Goal: Information Seeking & Learning: Check status

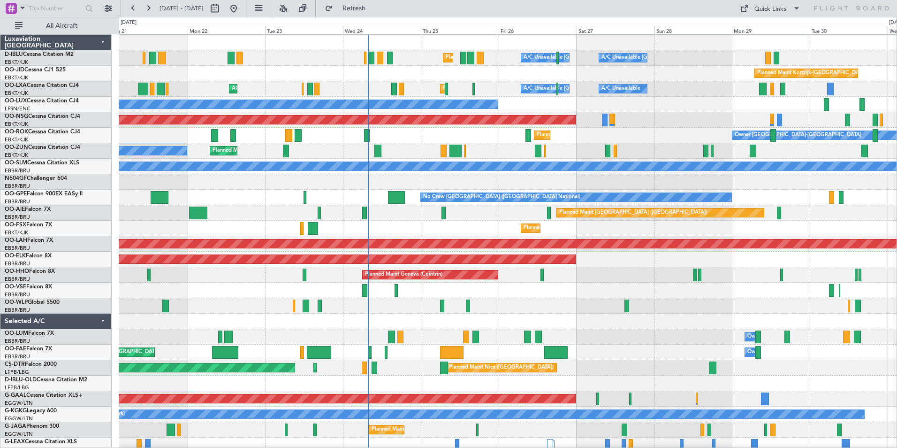
click at [614, 292] on div "AOG Maint [GEOGRAPHIC_DATA] ([GEOGRAPHIC_DATA] National)" at bounding box center [508, 289] width 778 height 15
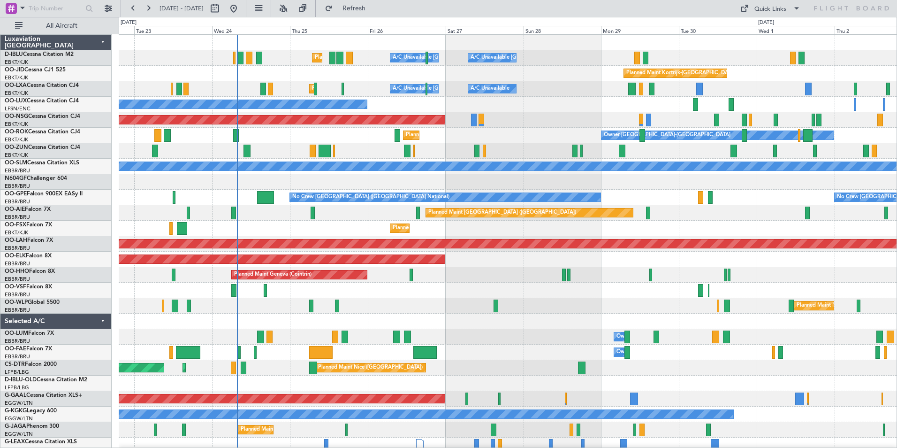
click at [432, 313] on div "Planned Maint Milan (Linate)" at bounding box center [508, 305] width 778 height 15
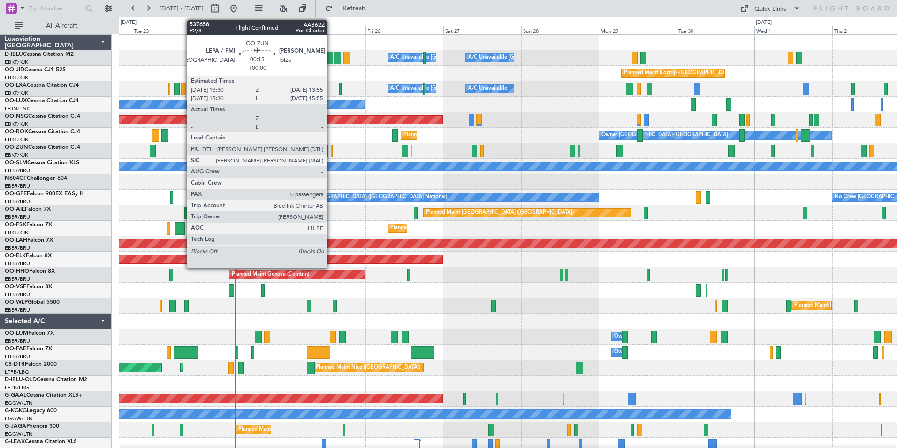
click at [331, 154] on div at bounding box center [331, 150] width 1 height 13
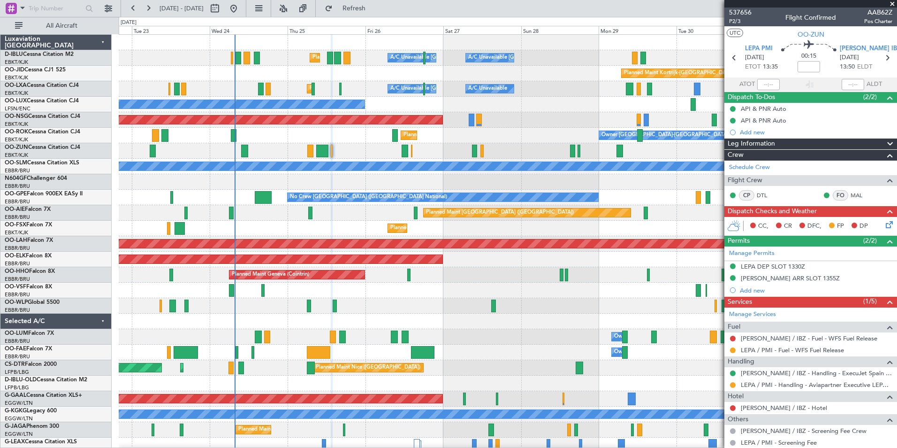
click at [337, 90] on div "A/C Unavailable Brussels (Brussels National) A/C Unavailable Planned Maint Kort…" at bounding box center [508, 88] width 778 height 15
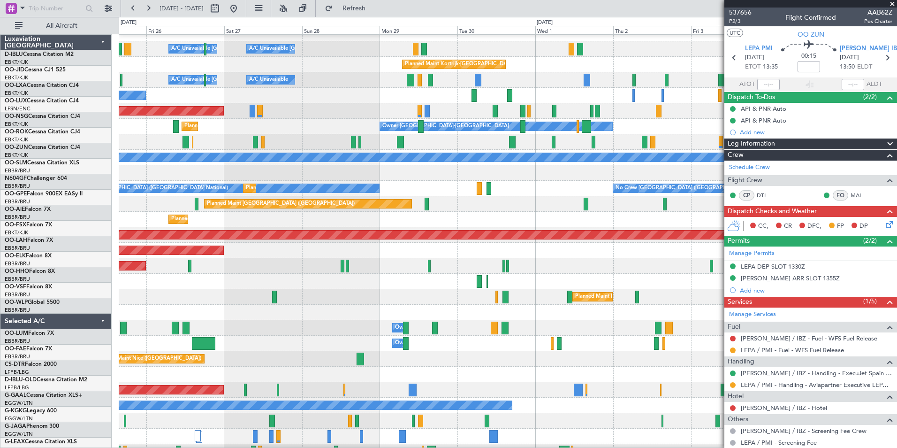
scroll to position [8, 0]
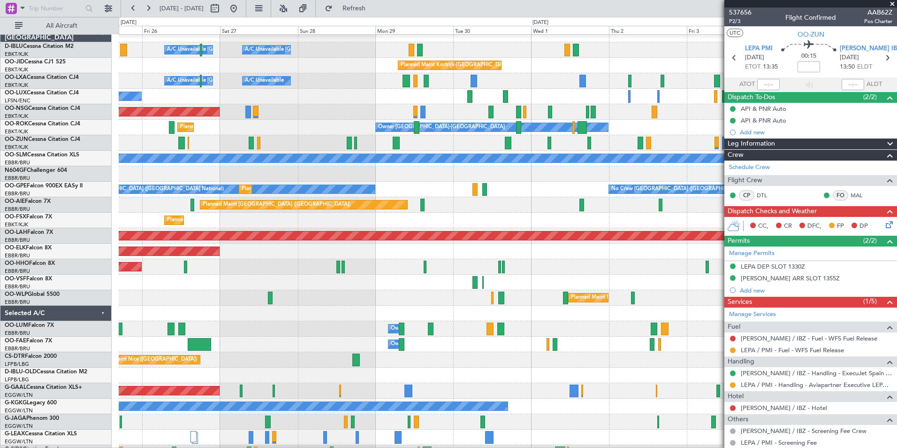
click at [422, 191] on div "No Crew Brussels (Brussels National) No Crew Brussels (Brussels National) Plann…" at bounding box center [508, 189] width 778 height 15
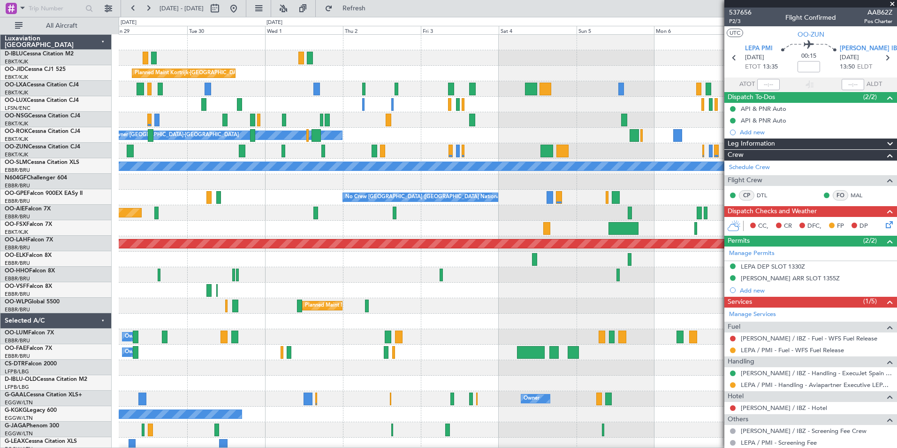
scroll to position [0, 0]
click at [375, 226] on div at bounding box center [508, 228] width 778 height 15
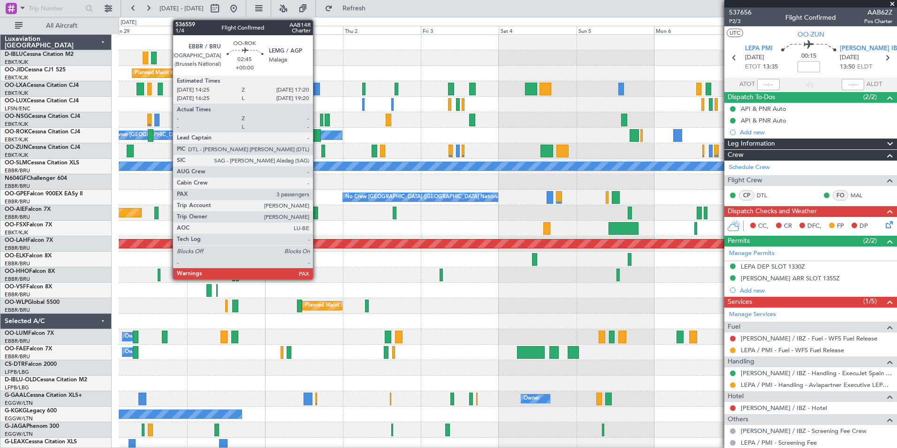
click at [317, 137] on div at bounding box center [317, 135] width 10 height 13
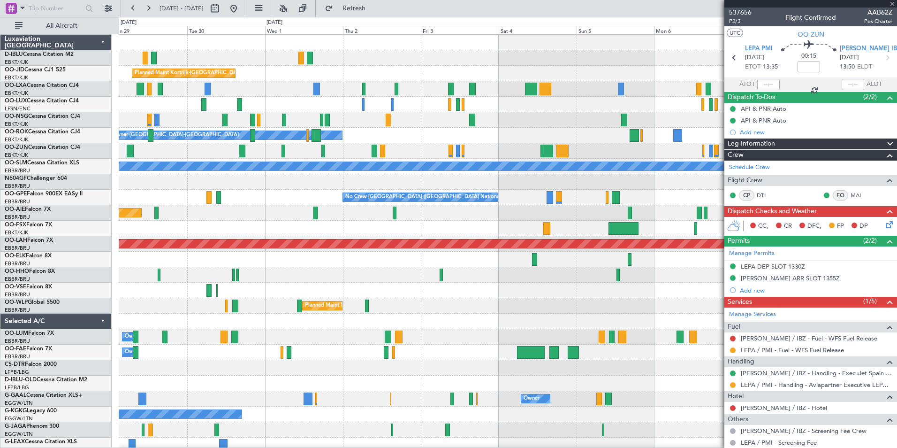
type input "3"
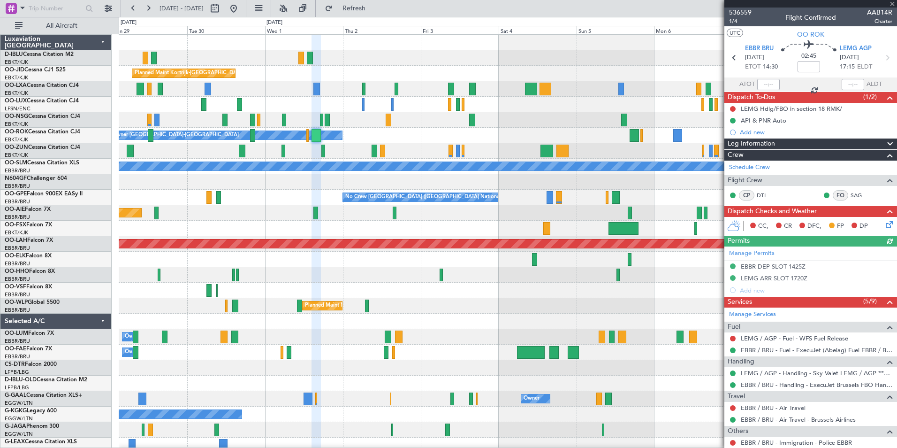
scroll to position [109, 0]
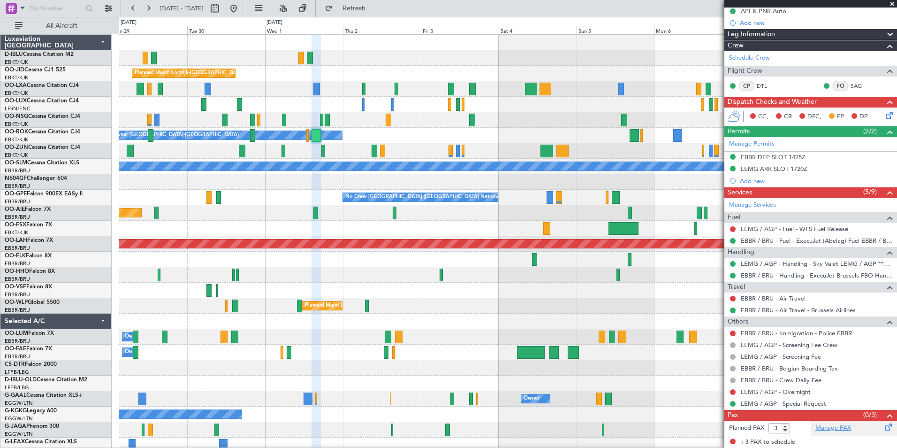
click at [831, 426] on link "Manage PAX" at bounding box center [833, 427] width 36 height 9
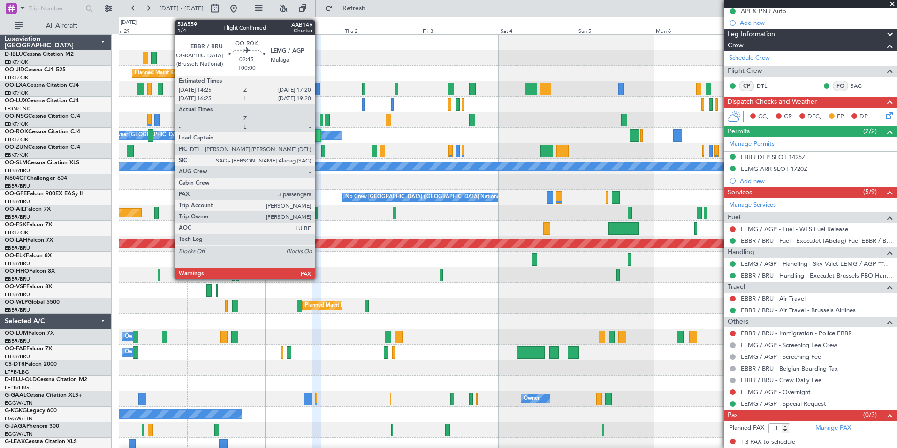
click at [319, 135] on div at bounding box center [317, 135] width 10 height 13
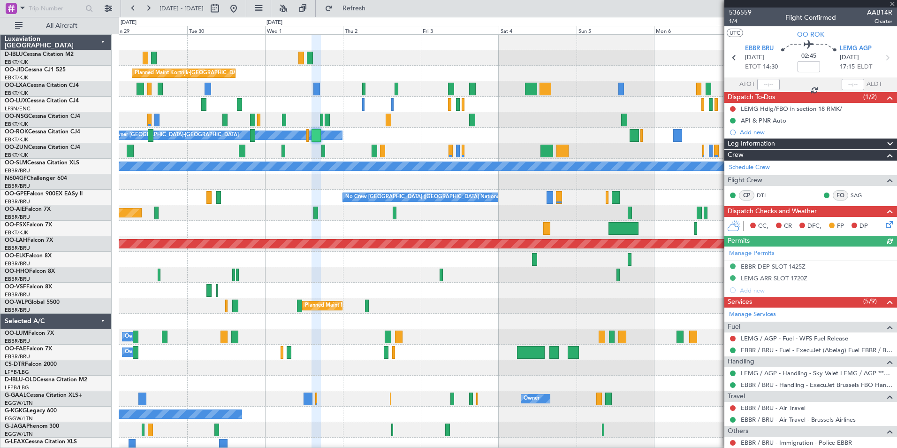
scroll to position [130, 0]
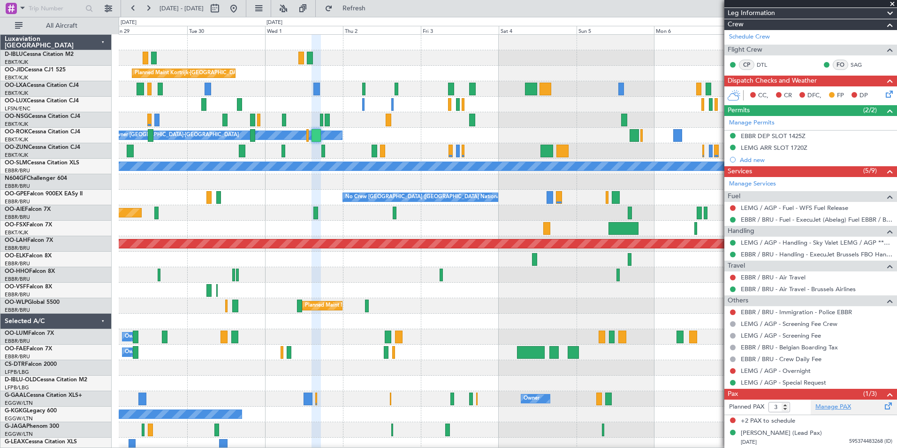
click at [838, 409] on link "Manage PAX" at bounding box center [833, 406] width 36 height 9
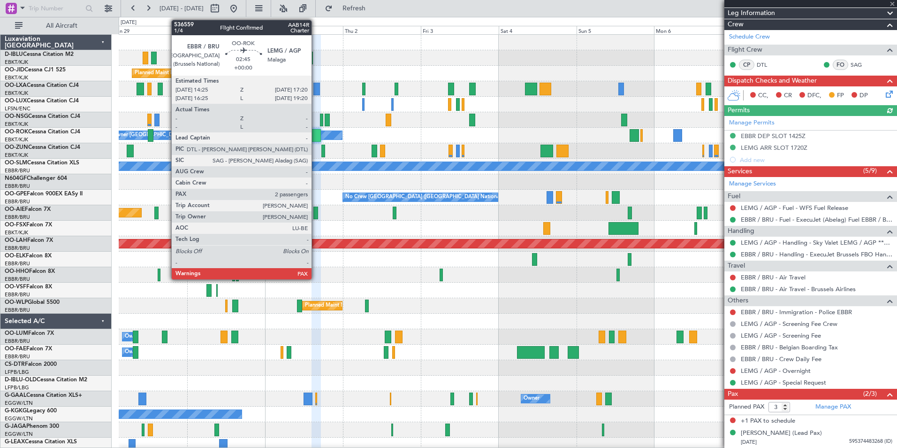
click at [316, 137] on div at bounding box center [317, 135] width 10 height 13
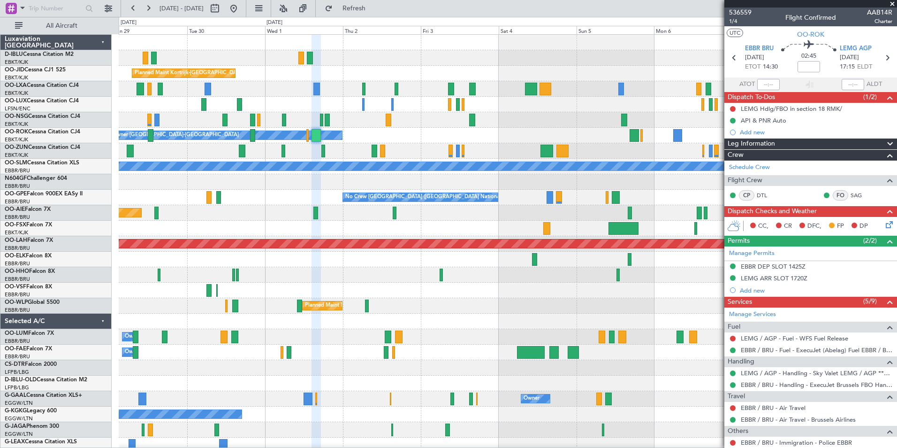
scroll to position [152, 0]
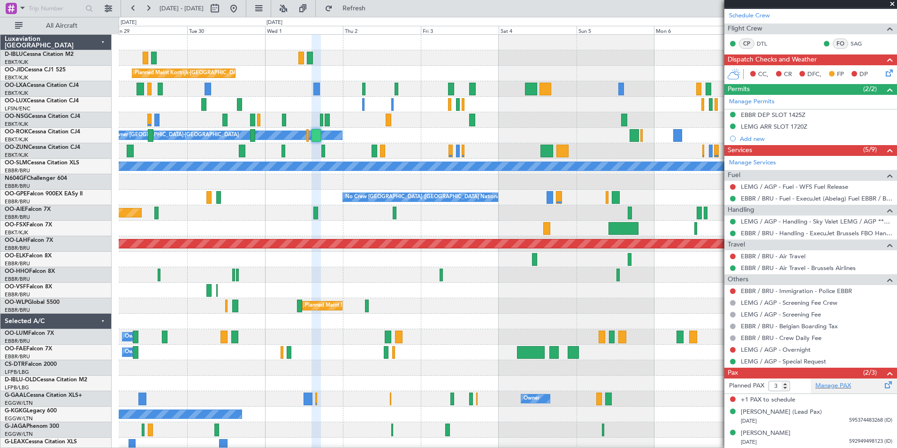
click at [830, 392] on div "Manage PAX" at bounding box center [854, 385] width 86 height 15
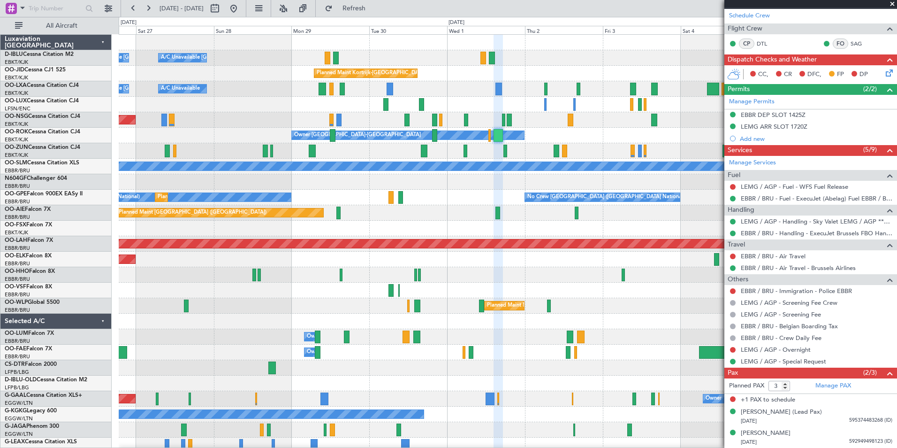
click at [429, 316] on div "A/C Unavailable Kortrijk-Wevelgem A/C Unavailable Brussels (Brussels National) …" at bounding box center [508, 329] width 778 height 588
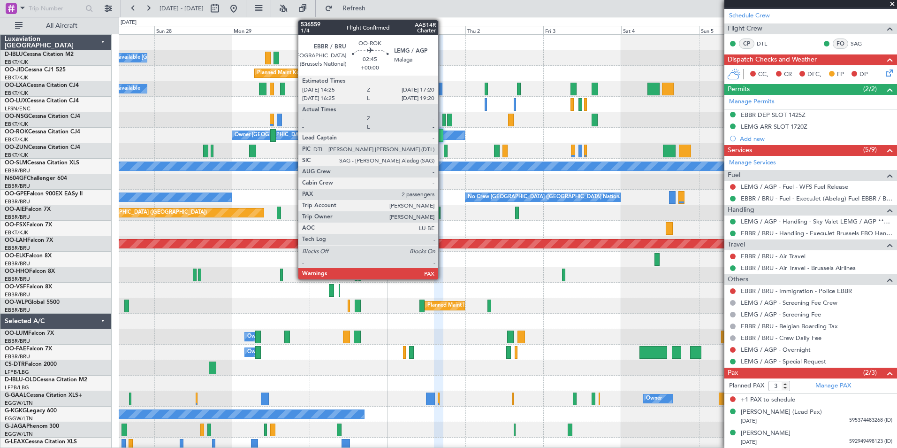
click at [442, 139] on div at bounding box center [439, 135] width 10 height 13
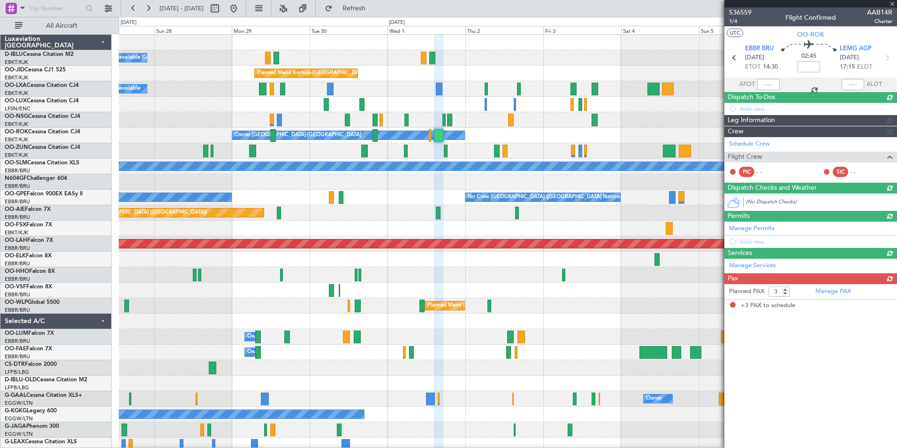
scroll to position [0, 0]
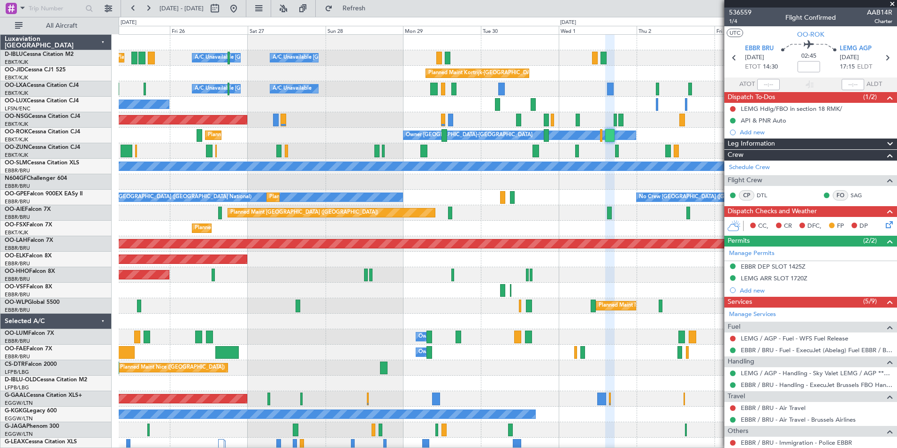
click at [432, 316] on div "A/C Unavailable Kortrijk-Wevelgem A/C Unavailable Brussels (Brussels National) …" at bounding box center [508, 329] width 778 height 588
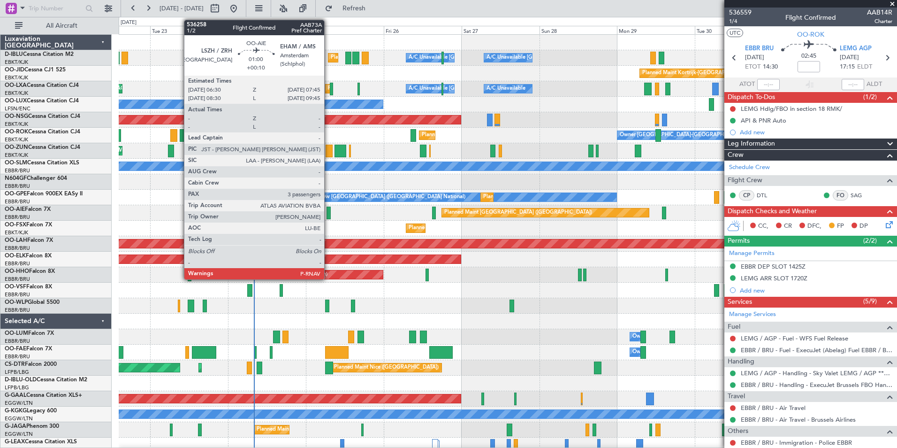
click at [328, 212] on div at bounding box center [329, 212] width 4 height 13
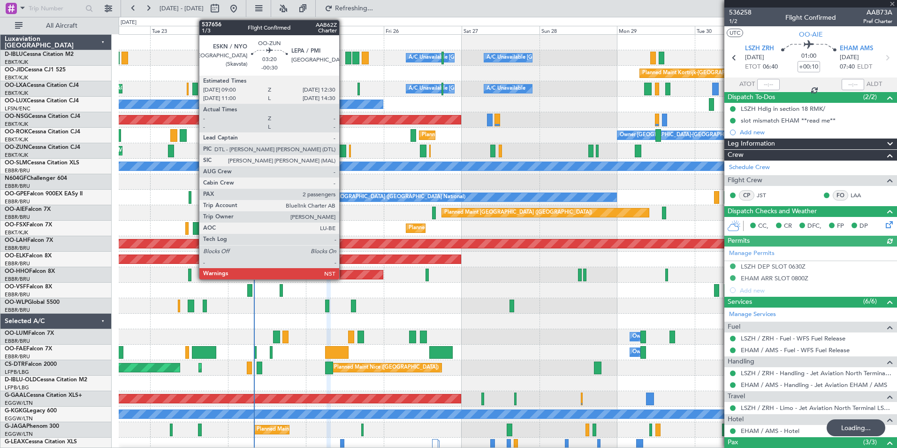
click at [343, 150] on div at bounding box center [341, 150] width 12 height 13
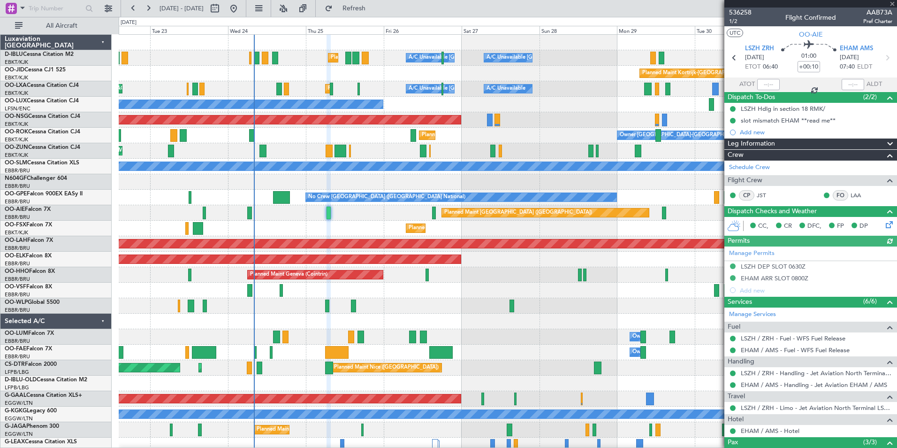
type input "-00:30"
type input "2"
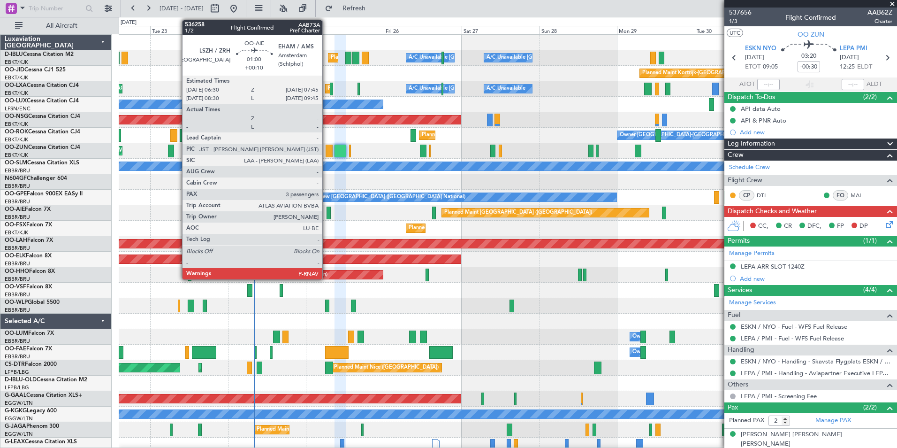
click at [327, 211] on div at bounding box center [329, 212] width 4 height 13
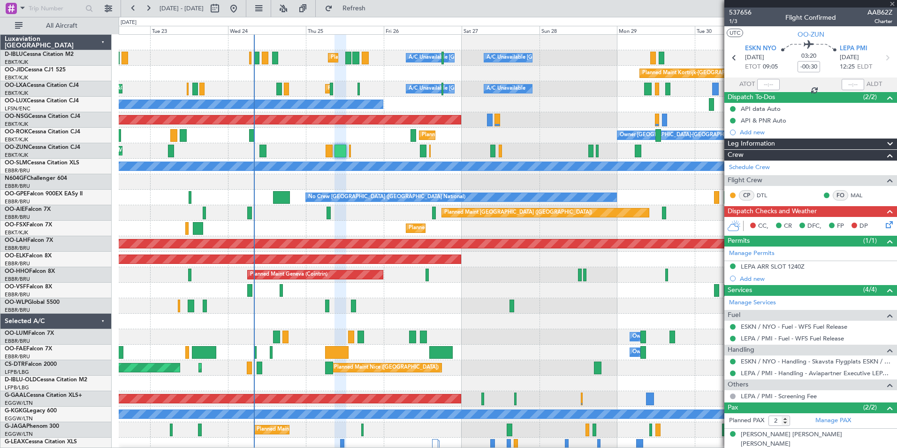
type input "+00:10"
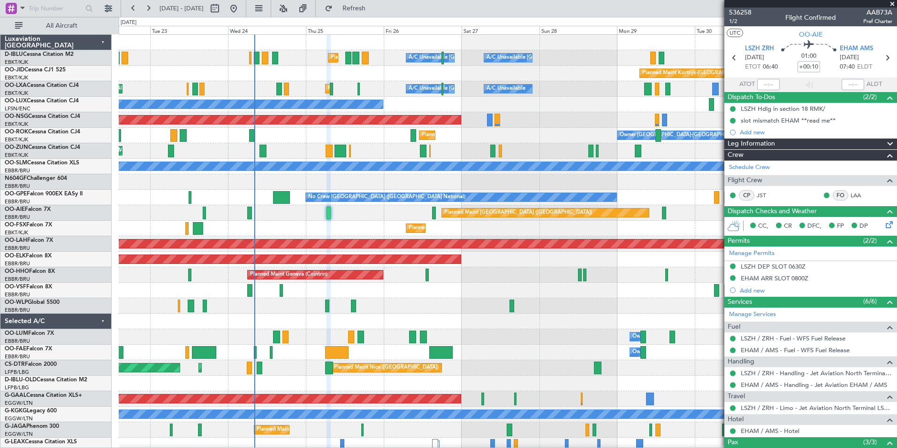
click at [361, 91] on div "Planned Maint Kortrijk-Wevelgem AOG Maint Kortrijk-Wevelgem A/C Unavailable Bru…" at bounding box center [508, 88] width 778 height 15
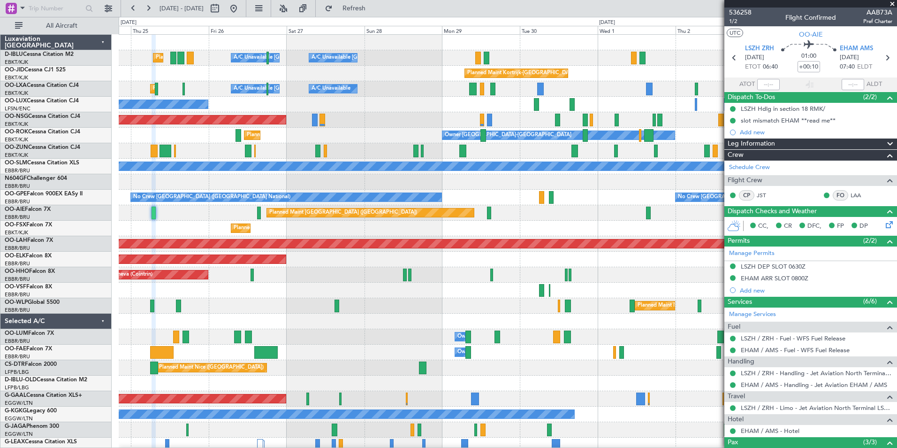
click at [405, 301] on div "Planned Maint Nice (Côte d'Azur Airport) A/C Unavailable Brussels (Brussels Nat…" at bounding box center [508, 329] width 778 height 588
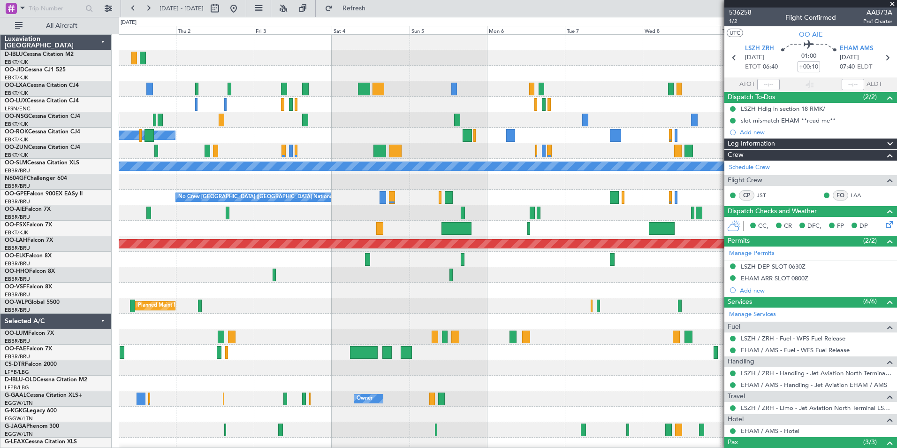
click at [307, 310] on div "Planned Maint Milan (Linate)" at bounding box center [508, 305] width 778 height 15
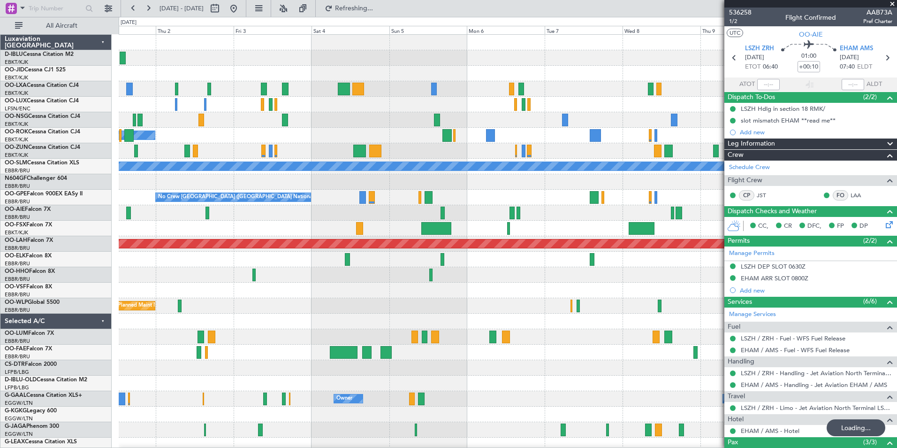
click at [411, 342] on div "Owner Melsbroek Air Base" at bounding box center [508, 336] width 778 height 15
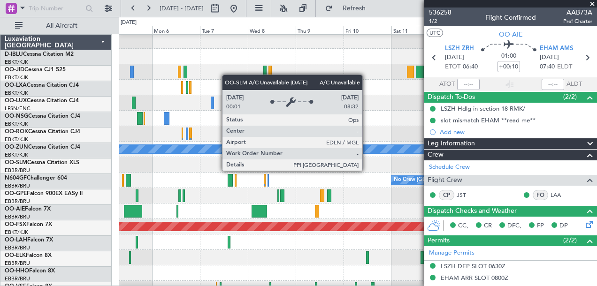
scroll to position [17, 0]
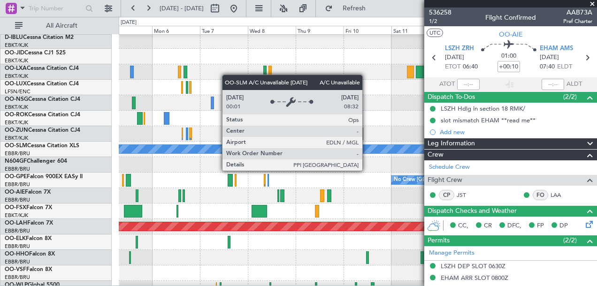
click at [266, 153] on div "A/C Unavailable Monchengladbach" at bounding box center [357, 148] width 1433 height 9
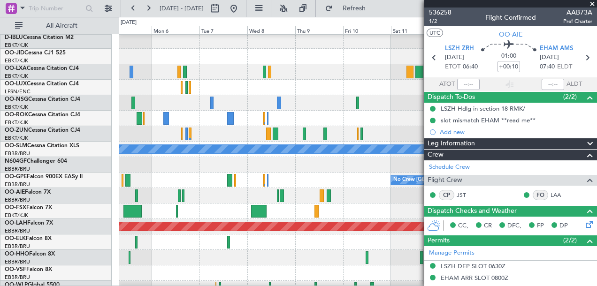
click at [592, 4] on span at bounding box center [591, 4] width 9 height 8
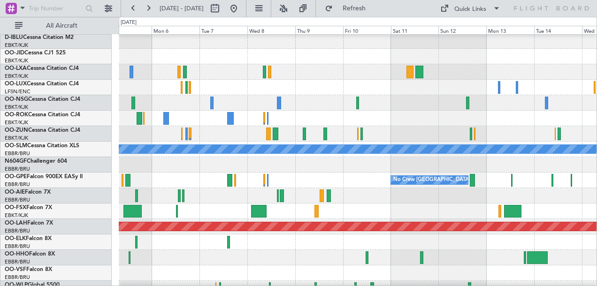
type input "0"
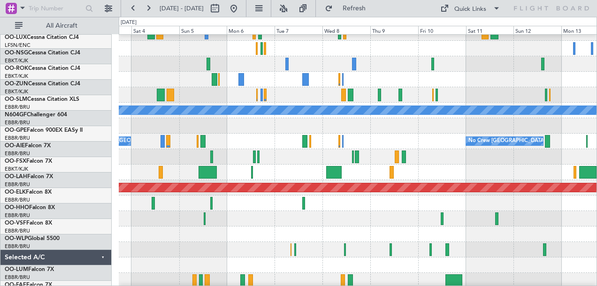
scroll to position [56, 0]
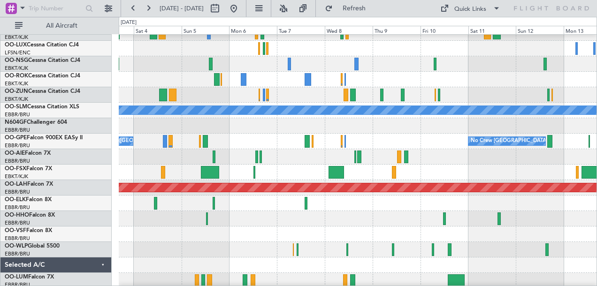
click at [464, 225] on div at bounding box center [358, 218] width 478 height 15
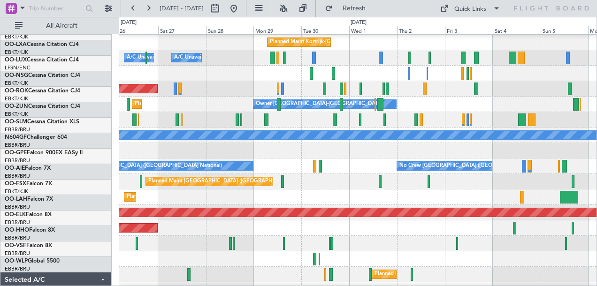
scroll to position [31, 0]
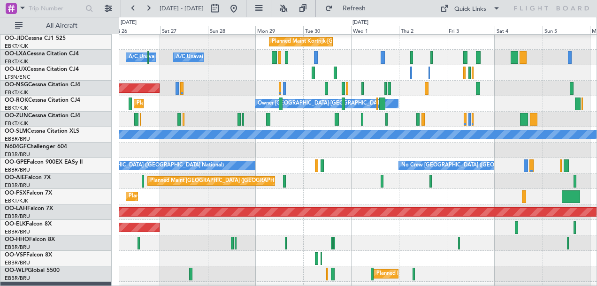
click at [449, 187] on div "Planned Maint London (Farnborough)" at bounding box center [358, 181] width 478 height 15
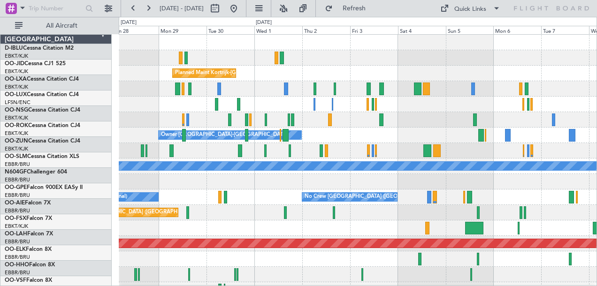
scroll to position [0, 0]
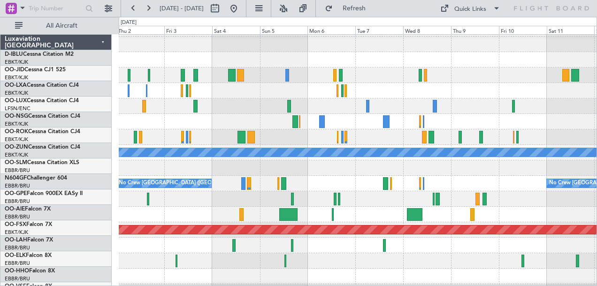
click at [314, 187] on div "No Crew Brussels (Brussels National) No Crew Brussels (Brussels National)" at bounding box center [358, 183] width 478 height 15
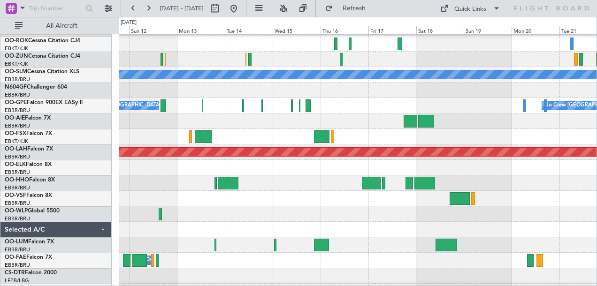
scroll to position [92, 0]
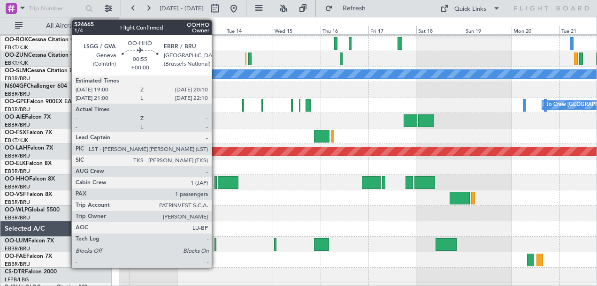
click at [216, 183] on div at bounding box center [215, 182] width 2 height 13
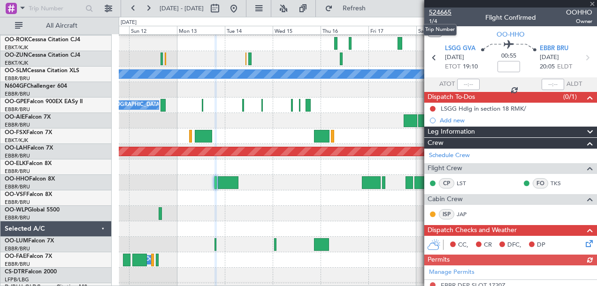
click at [445, 9] on span "524665" at bounding box center [440, 13] width 23 height 10
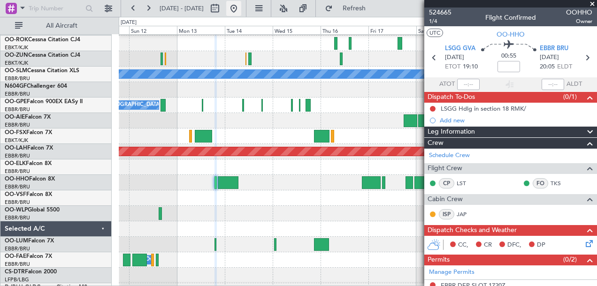
click at [241, 9] on button at bounding box center [233, 8] width 15 height 15
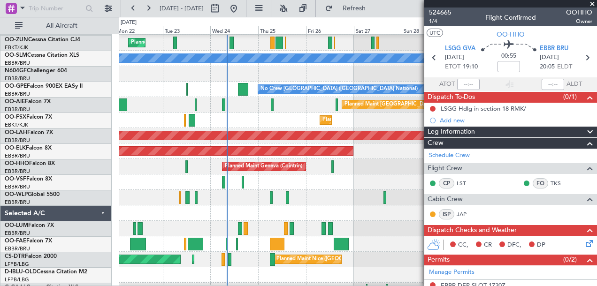
scroll to position [108, 0]
click at [250, 200] on div "Planned Maint Milan (Linate)" at bounding box center [358, 197] width 478 height 15
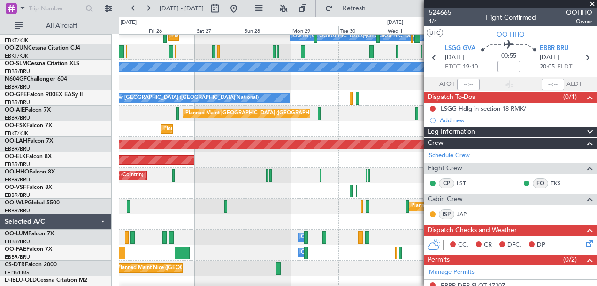
click at [197, 128] on div "Planned Maint Kortrijk-Wevelgem" at bounding box center [358, 129] width 478 height 15
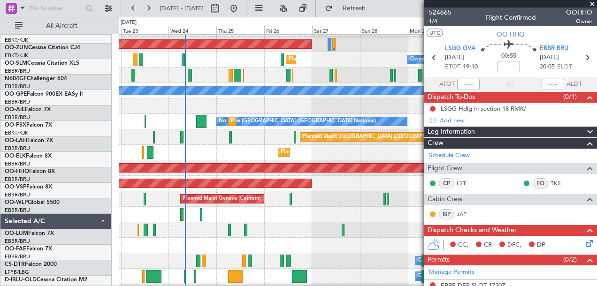
scroll to position [76, 0]
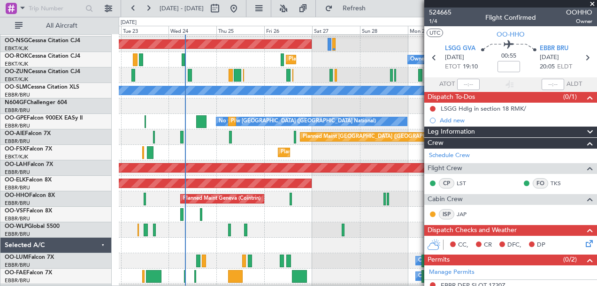
click at [382, 150] on div "Planned Maint Kortrijk-Wevelgem" at bounding box center [358, 152] width 478 height 15
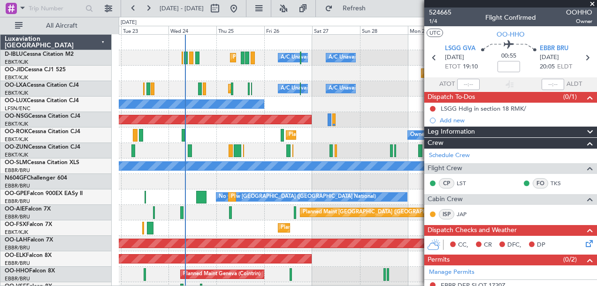
scroll to position [7, 0]
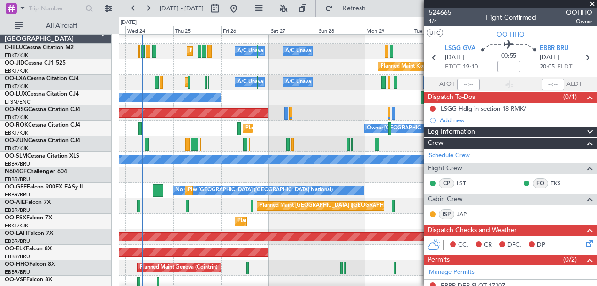
click at [280, 176] on div at bounding box center [358, 174] width 478 height 15
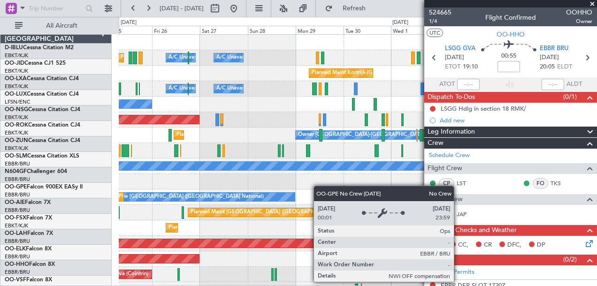
scroll to position [0, 0]
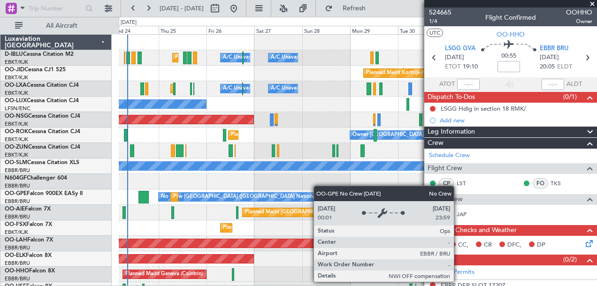
click at [312, 200] on div "No Crew Brussels (Brussels National) No Crew Brussels (Brussels National) Plann…" at bounding box center [358, 197] width 478 height 15
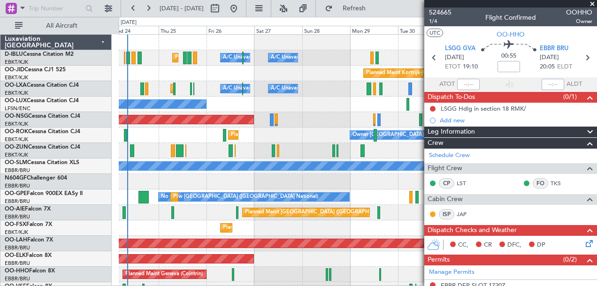
click at [327, 188] on div at bounding box center [358, 181] width 478 height 15
click at [246, 184] on div at bounding box center [358, 181] width 478 height 15
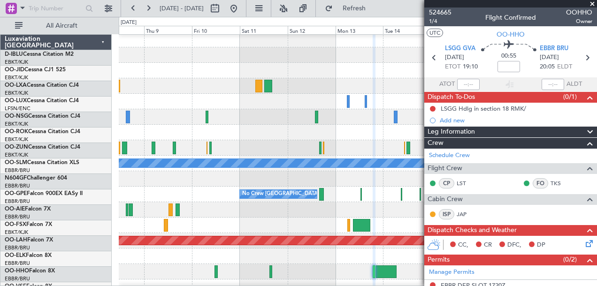
scroll to position [3, 0]
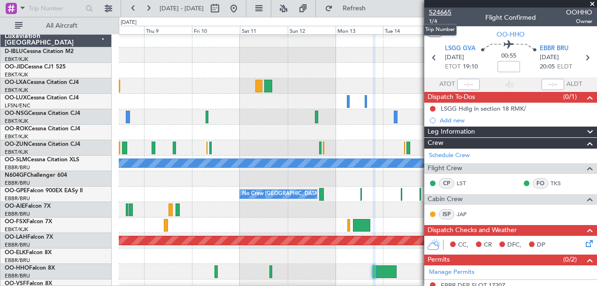
click at [448, 12] on span "524665" at bounding box center [440, 13] width 23 height 10
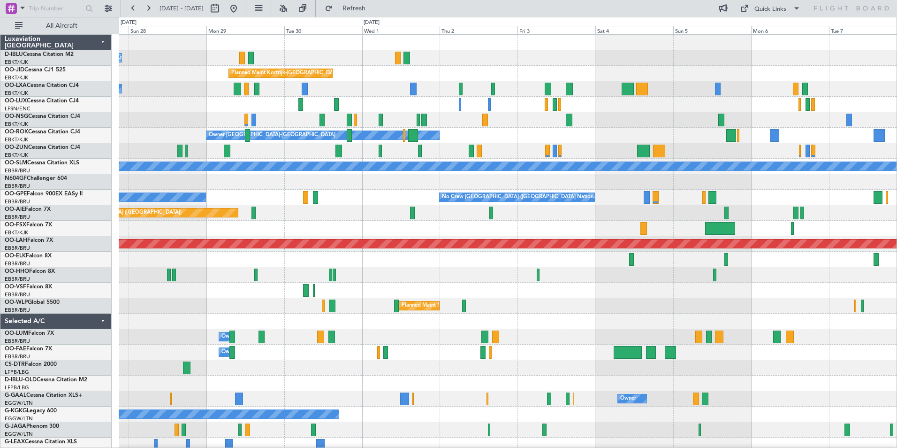
click at [526, 286] on div "A/C Unavailable Kortrijk-Wevelgem A/C Unavailable Brussels (Brussels National) …" at bounding box center [508, 329] width 778 height 588
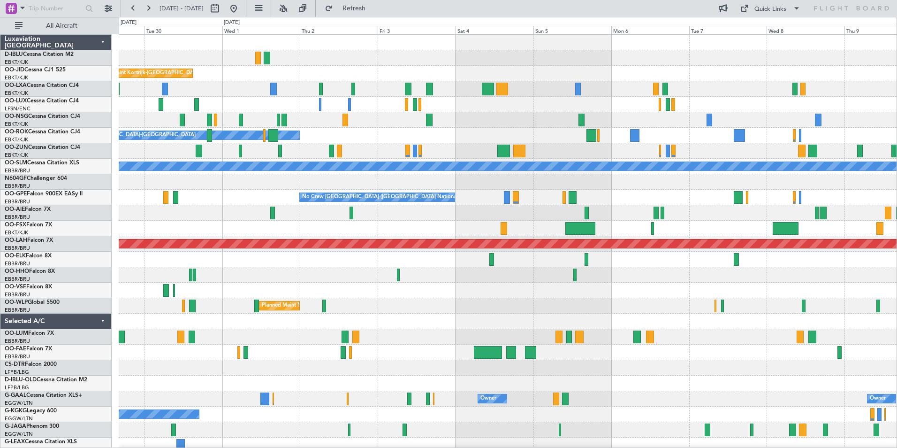
click at [596, 286] on div "A/C Unavailable Kortrijk-Wevelgem Planned Maint Kortrijk-Wevelgem A/C Unavailab…" at bounding box center [508, 329] width 778 height 588
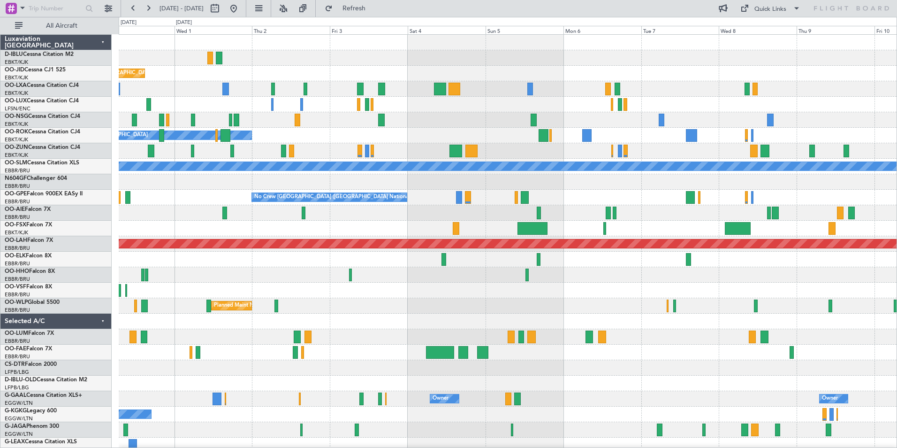
click at [596, 286] on div "A/C Unavailable Kortrijk-Wevelgem Planned Maint Kortrijk-Wevelgem A/C Unavailab…" at bounding box center [508, 329] width 778 height 588
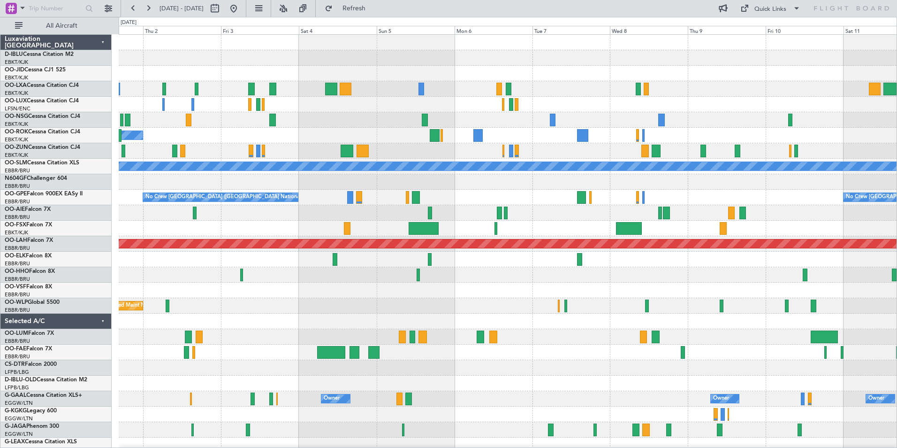
click at [596, 286] on div at bounding box center [508, 289] width 778 height 15
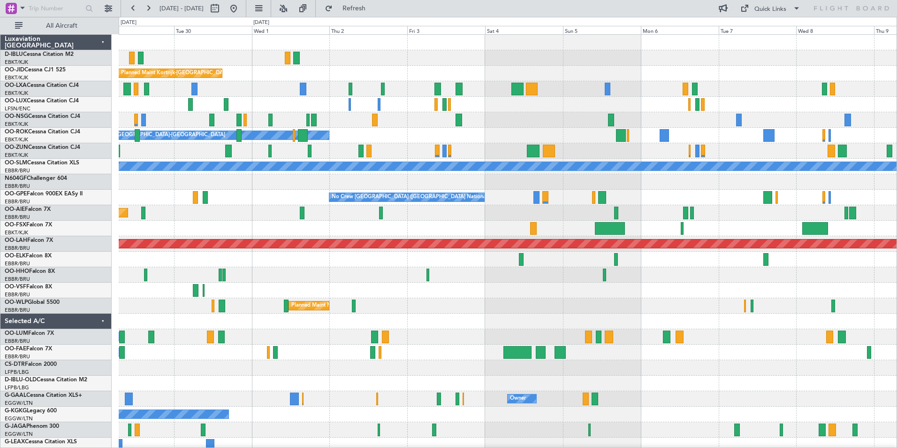
click at [596, 286] on div "A/C Unavailable Kortrijk-Wevelgem A/C Unavailable Brussels (Brussels National) …" at bounding box center [508, 329] width 778 height 588
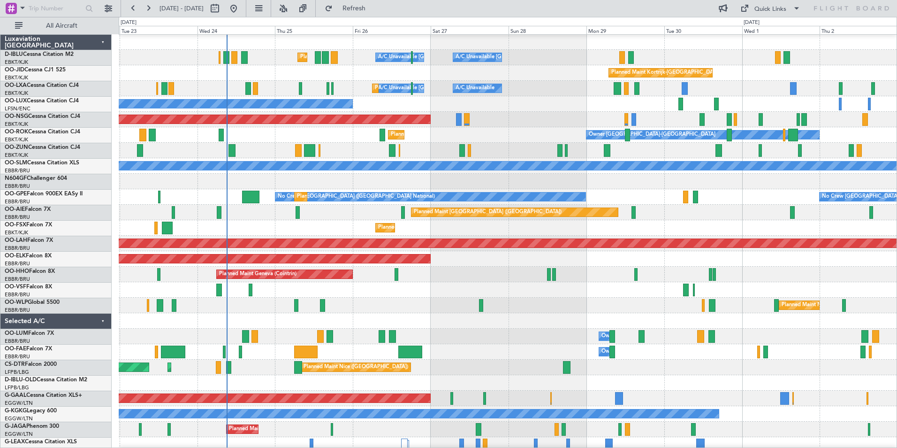
click at [534, 286] on div "Planned Maint Milan (Linate)" at bounding box center [508, 304] width 778 height 15
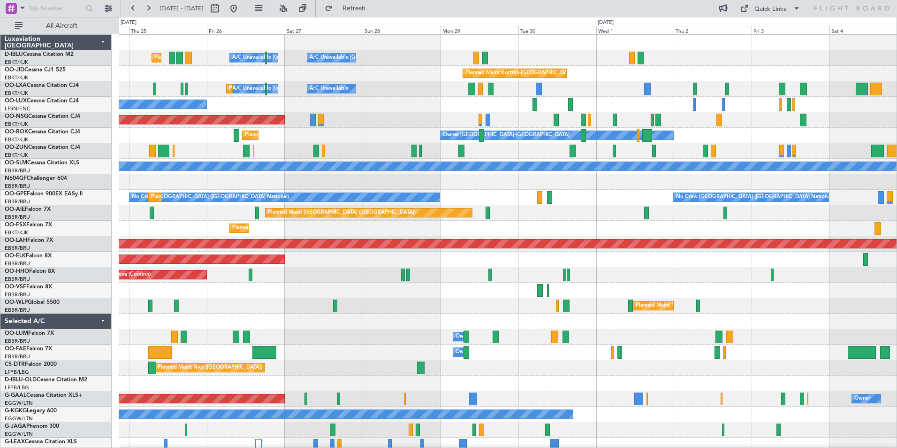
click at [426, 286] on div "A/C Unavailable Kortrijk-Wevelgem A/C Unavailable Brussels (Brussels National) …" at bounding box center [508, 329] width 778 height 588
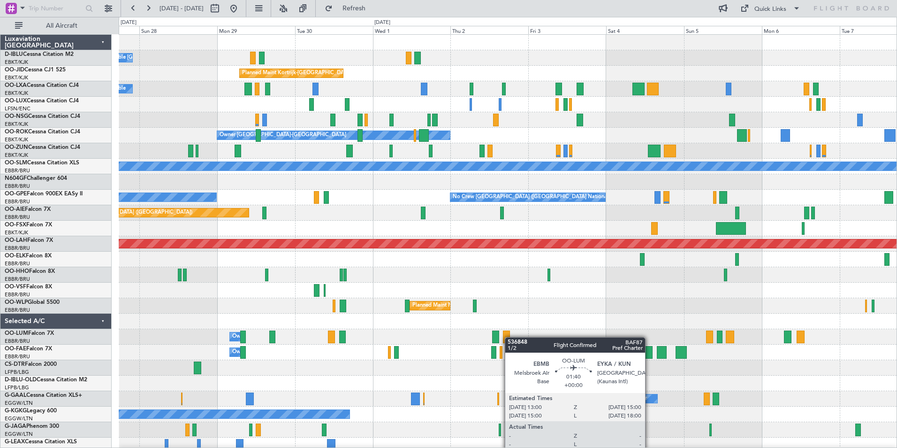
click at [464, 286] on div "A/C Unavailable Kortrijk-Wevelgem Planned Maint Nice (Côte d'Azur Airport) A/C …" at bounding box center [508, 329] width 778 height 588
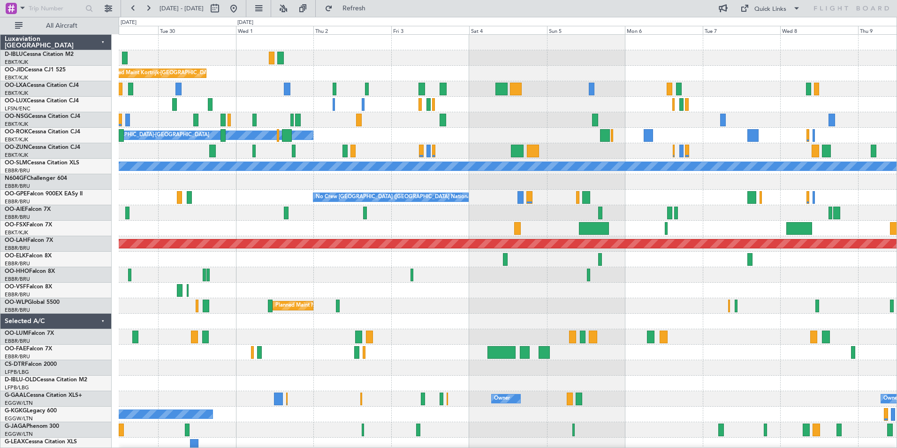
click at [522, 286] on div "A/C Unavailable Kortrijk-Wevelgem Planned Maint Kortrijk-Wevelgem A/C Unavailab…" at bounding box center [508, 329] width 778 height 588
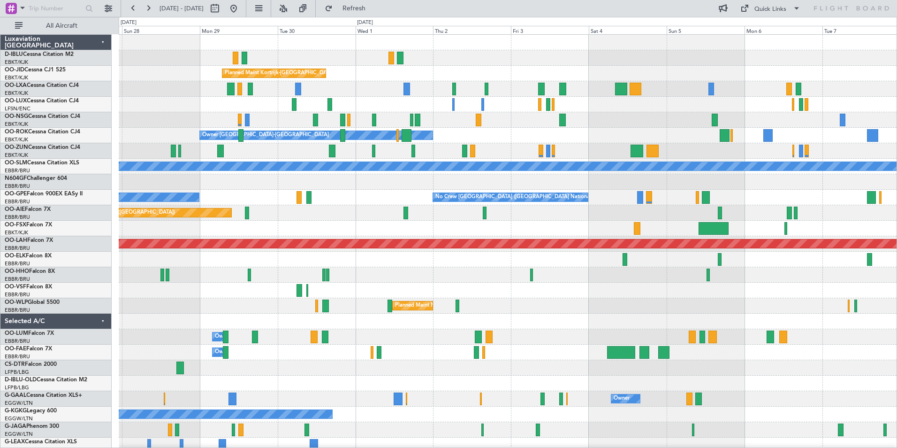
click at [585, 286] on div "A/C Unavailable Kortrijk-Wevelgem A/C Unavailable Brussels (Brussels National) …" at bounding box center [508, 329] width 778 height 588
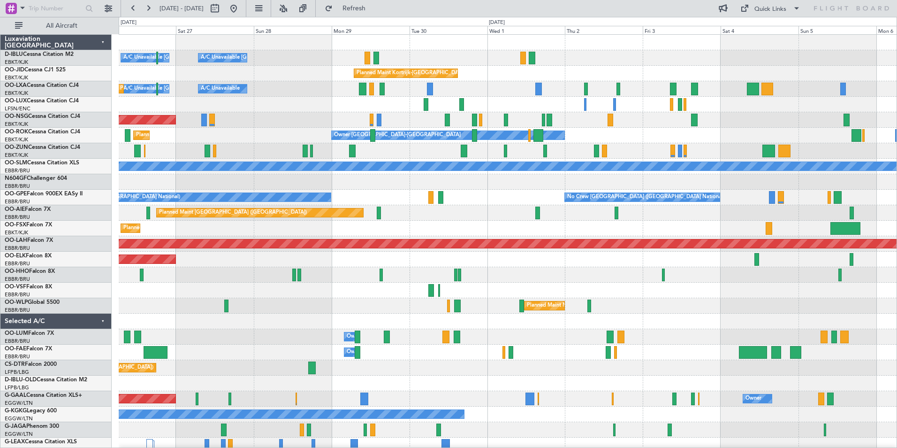
click at [596, 286] on div "A/C Unavailable Kortrijk-Wevelgem A/C Unavailable Brussels (Brussels National) …" at bounding box center [508, 329] width 778 height 588
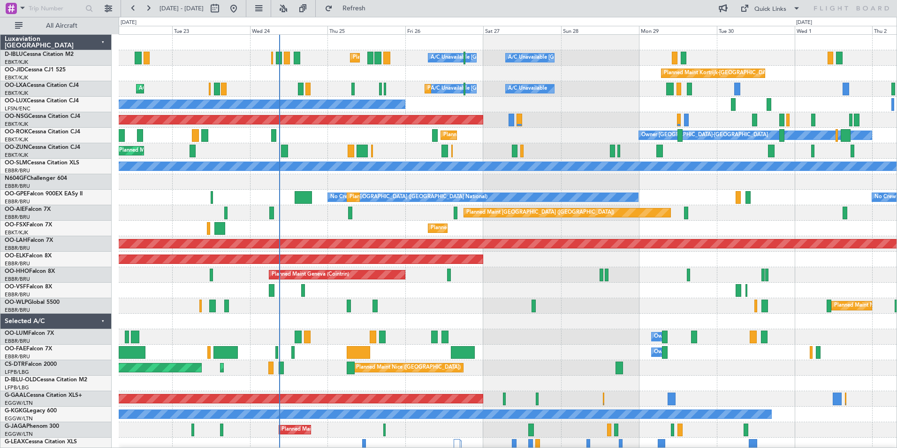
click at [596, 286] on div "A/C Unavailable Kortrijk-Wevelgem A/C Unavailable Brussels (Brussels National) …" at bounding box center [508, 329] width 778 height 588
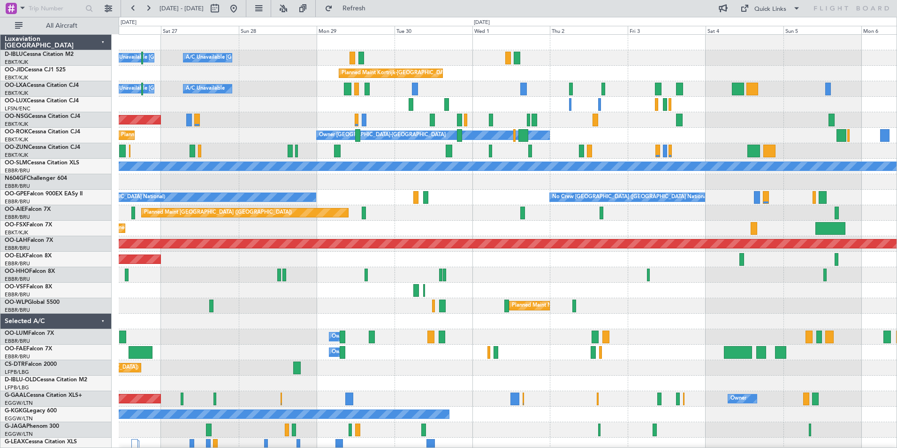
click at [475, 286] on div at bounding box center [508, 289] width 778 height 15
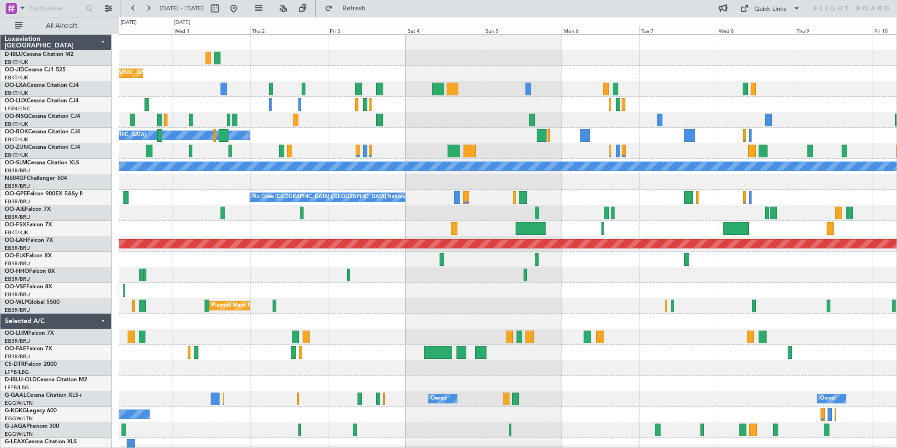
click at [596, 286] on div "A/C Unavailable Kortrijk-Wevelgem Planned Maint Kortrijk-Wevelgem A/C Unavailab…" at bounding box center [508, 329] width 778 height 588
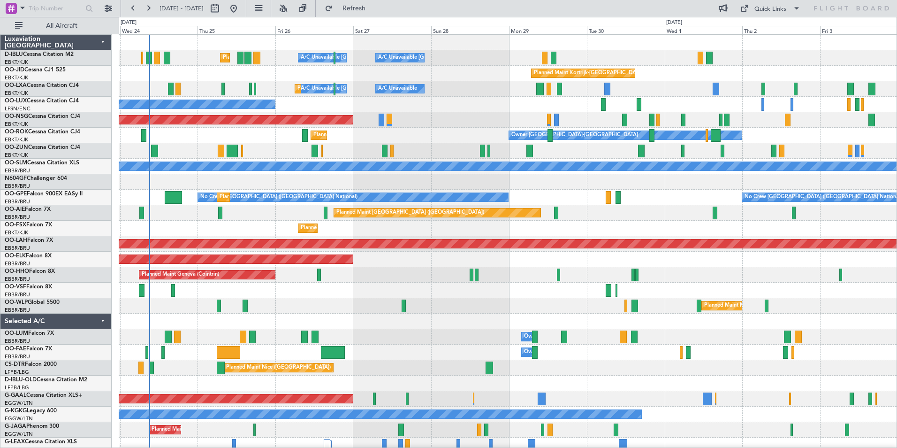
click at [596, 286] on div "A/C Unavailable Kortrijk-Wevelgem A/C Unavailable Brussels (Brussels National) …" at bounding box center [508, 329] width 778 height 588
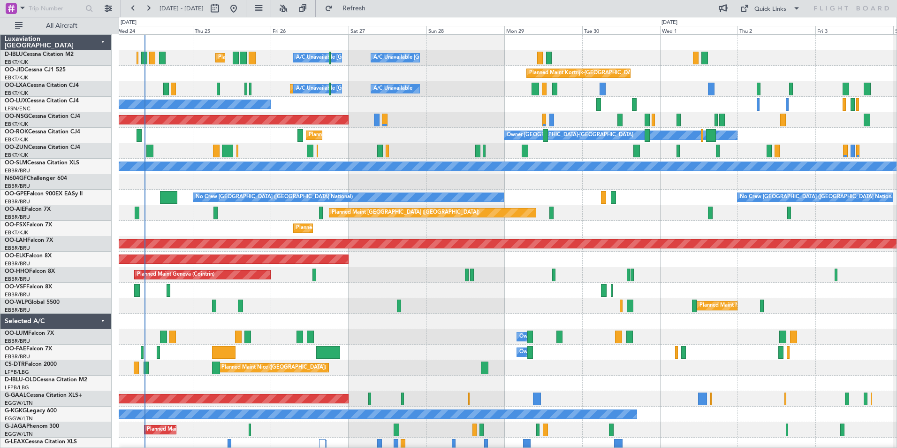
click at [596, 271] on div "Planned Maint Geneva (Cointrin)" at bounding box center [508, 274] width 778 height 15
click at [596, 274] on div "Planned Maint Geneva (Cointrin)" at bounding box center [508, 274] width 778 height 15
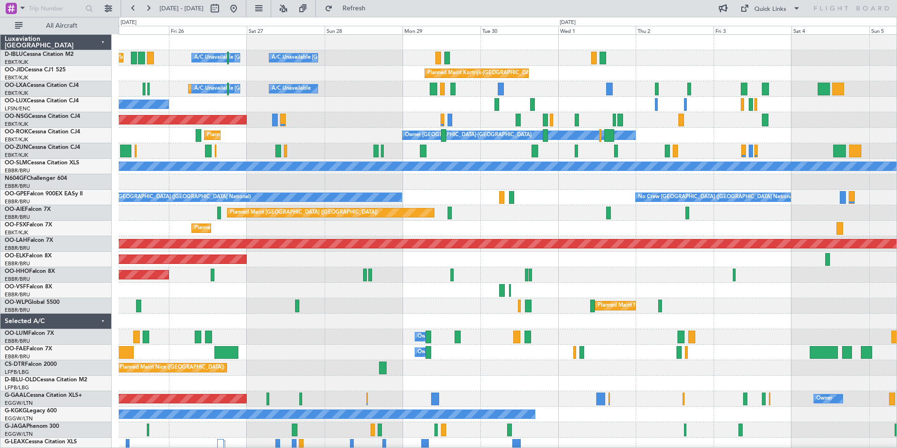
click at [596, 286] on div "Planned Maint Nice (Côte d'Azur Airport) A/C Unavailable Brussels (Brussels Nat…" at bounding box center [508, 329] width 778 height 588
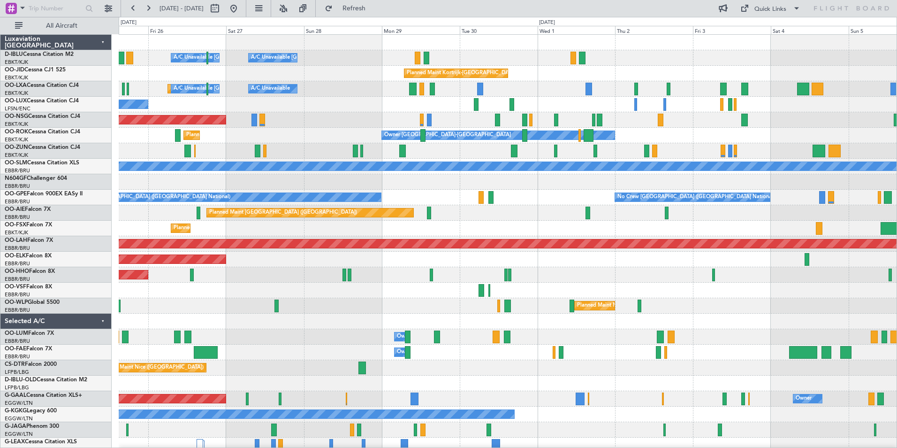
click at [533, 286] on div "A/C Unavailable Brussels (Brussels National) A/C Unavailable Kortrijk-Wevelgem …" at bounding box center [508, 329] width 778 height 588
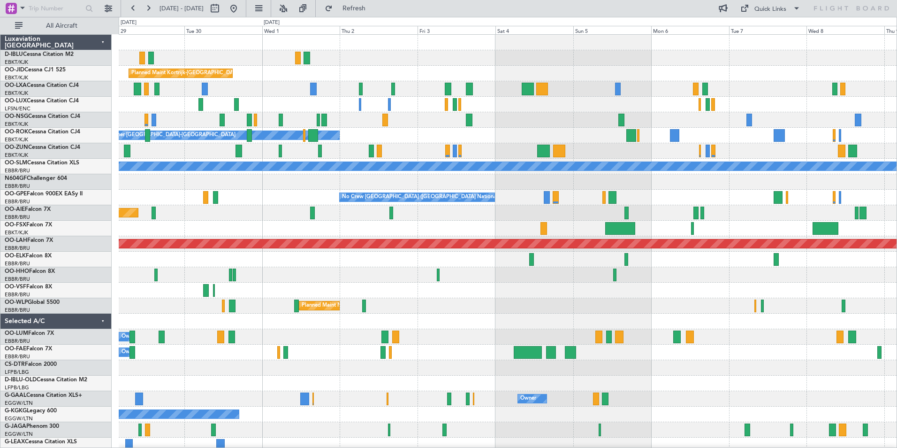
click at [378, 286] on div "A/C Unavailable Kortrijk-Wevelgem A/C Unavailable Brussels (Brussels National) …" at bounding box center [508, 329] width 778 height 588
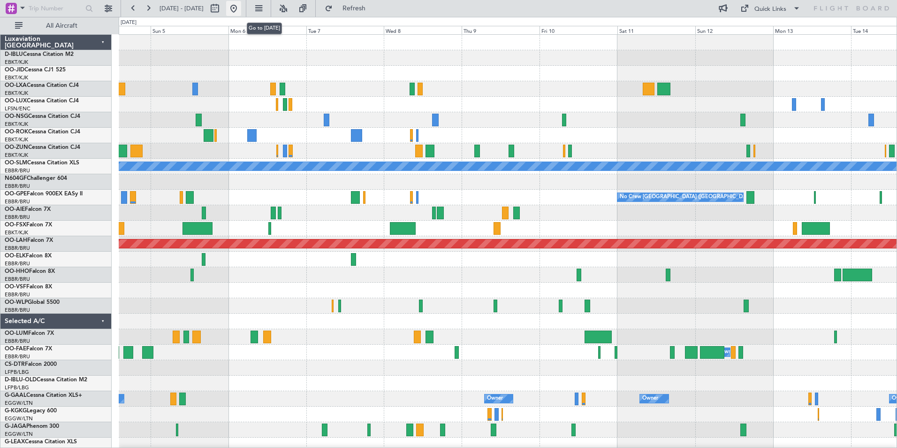
click at [241, 9] on button at bounding box center [233, 8] width 15 height 15
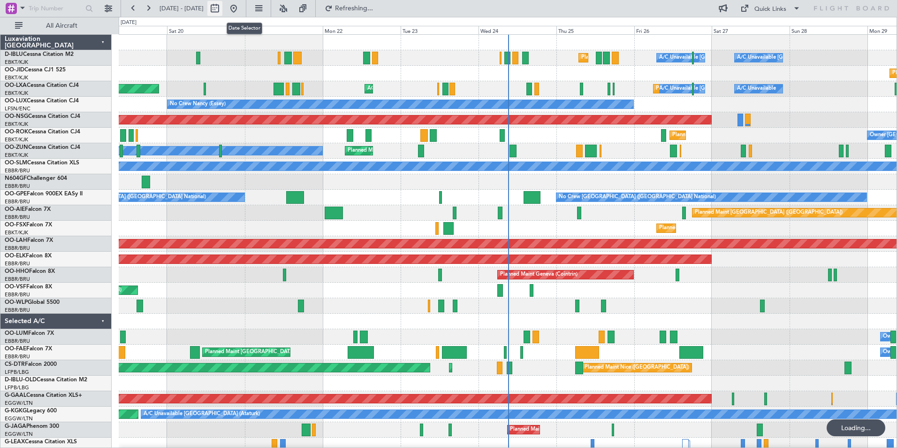
click at [222, 9] on button at bounding box center [214, 8] width 15 height 15
select select "9"
select select "2025"
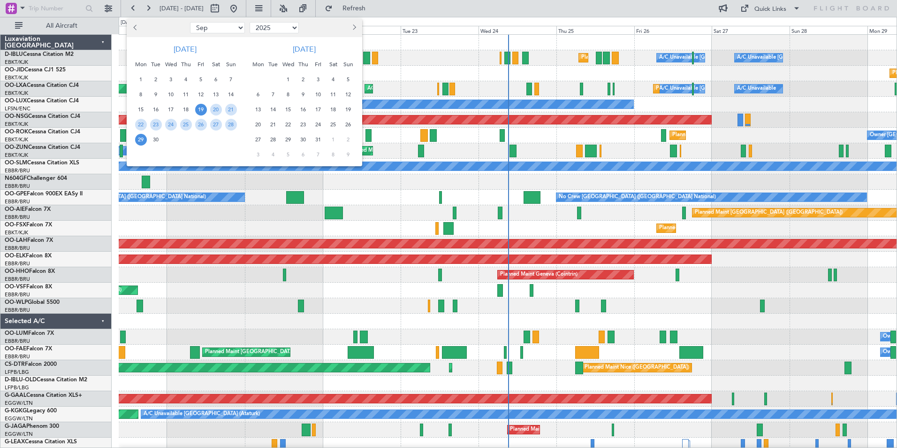
click at [210, 27] on select "Jan Feb Mar Apr May Jun Jul Aug Sep Oct Nov Dec" at bounding box center [217, 27] width 55 height 11
select select "12"
click at [190, 22] on select "Jan Feb Mar Apr May Jun Jul Aug Sep Oct Nov Dec" at bounding box center [217, 27] width 55 height 11
click at [201, 97] on span "12" at bounding box center [201, 95] width 12 height 12
click at [201, 119] on span "26" at bounding box center [201, 125] width 12 height 12
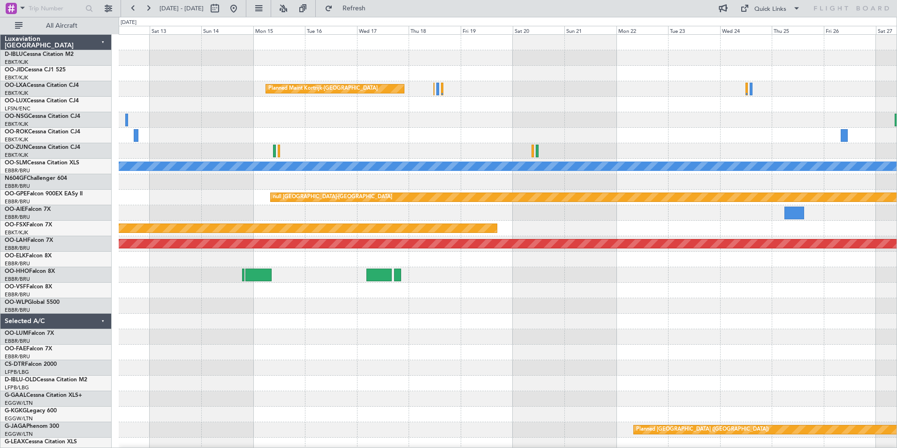
click at [433, 286] on div "Planned Maint Kortrijk-Wevelgem Owner Kortrijk-Wevelgem A/C Unavailable Monchen…" at bounding box center [508, 329] width 778 height 588
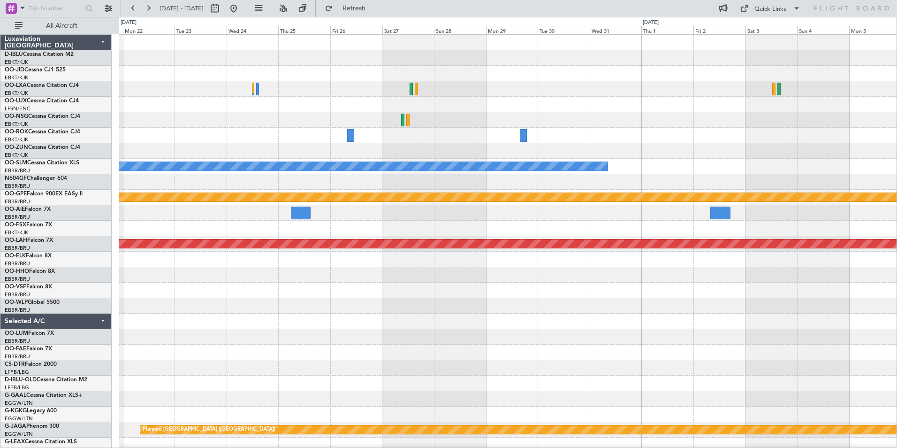
click at [444, 286] on div "A/C Unavailable Monchengladbach null Kortrijk-Wevelgem Planned Maint Kortrijk-W…" at bounding box center [508, 329] width 778 height 588
click at [241, 11] on button at bounding box center [233, 8] width 15 height 15
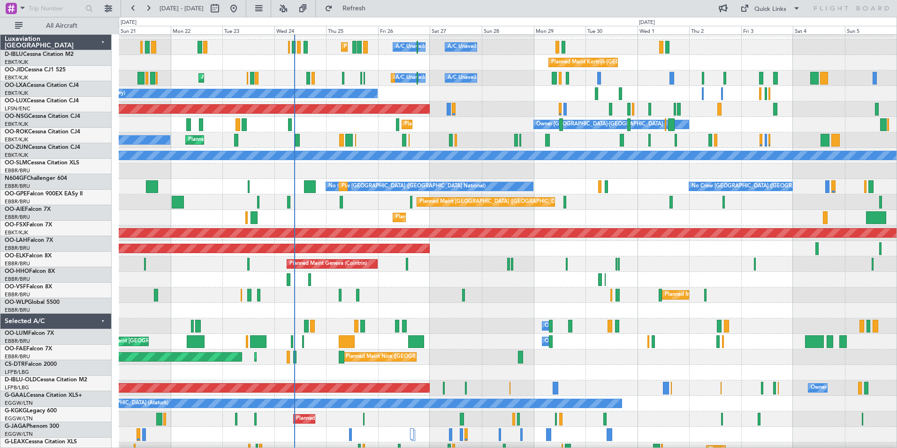
scroll to position [12, 0]
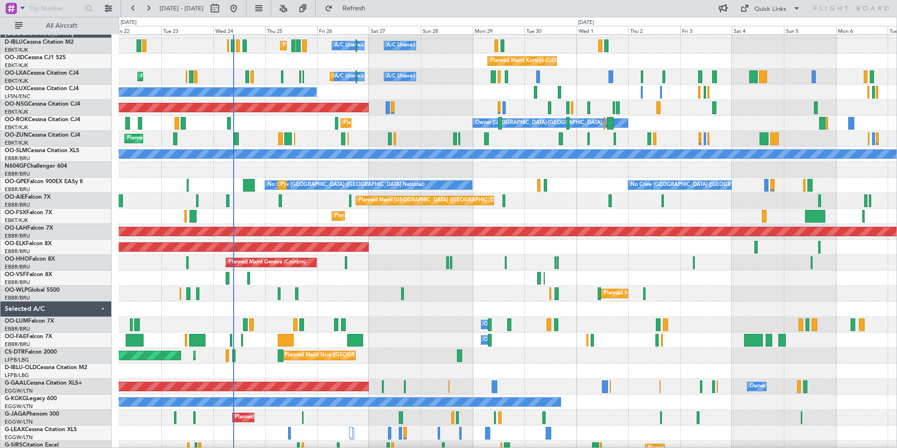
click at [422, 286] on div at bounding box center [508, 308] width 778 height 15
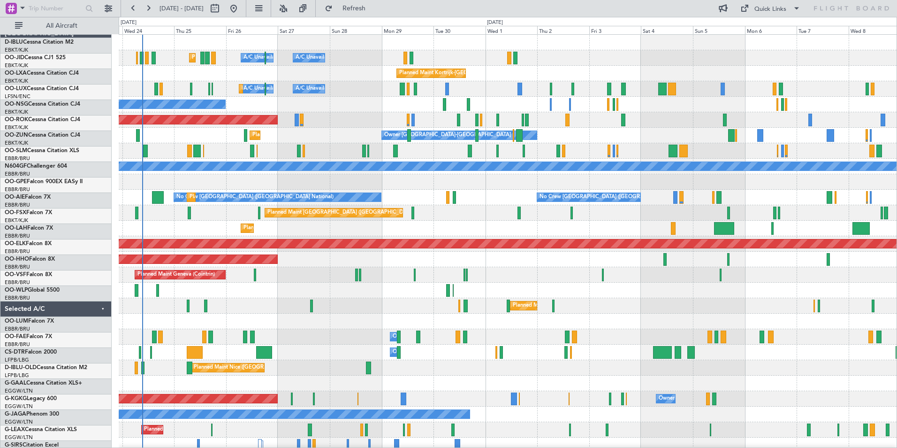
scroll to position [0, 0]
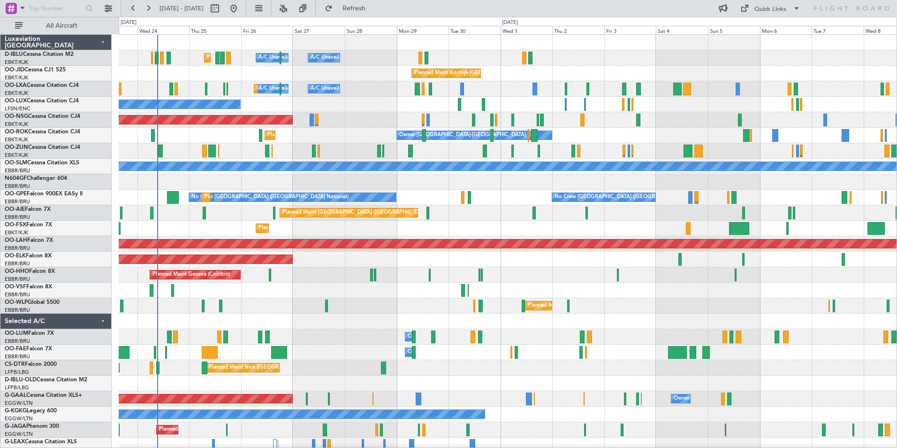
click at [380, 286] on div "A/C Unavailable Brussels (Brussels National) A/C Unavailable Kortrijk-Wevelgem …" at bounding box center [508, 329] width 778 height 588
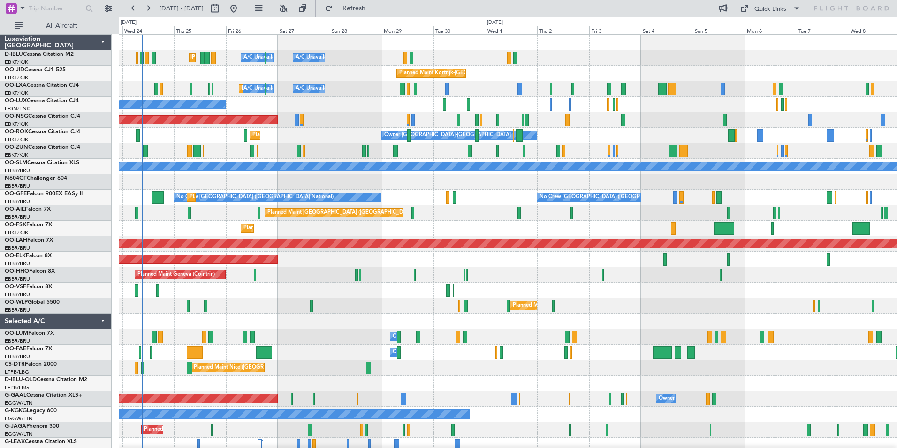
click at [596, 286] on div at bounding box center [508, 320] width 778 height 15
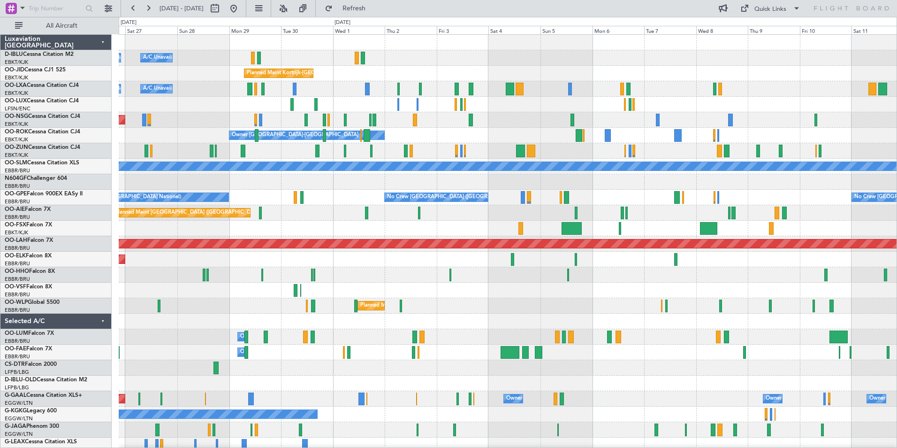
click at [596, 286] on div "A/C Unavailable Brussels (Brussels National) A/C Unavailable Kortrijk-Wevelgem …" at bounding box center [508, 329] width 778 height 588
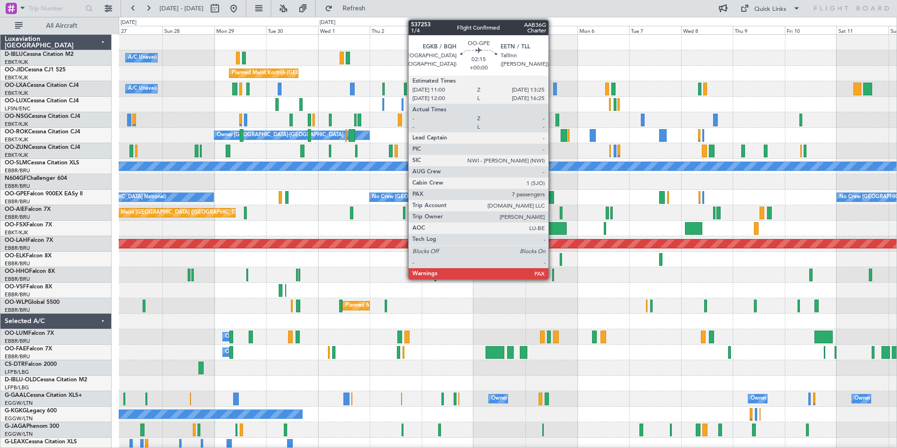
click at [553, 195] on div at bounding box center [552, 197] width 6 height 13
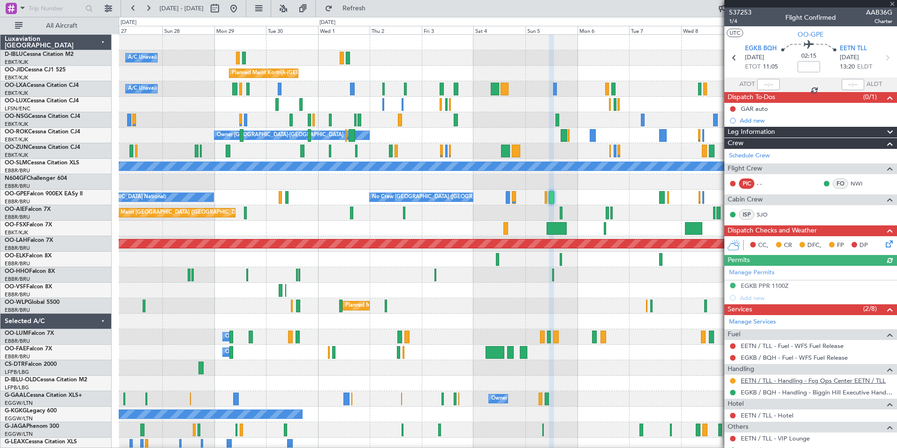
scroll to position [70, 0]
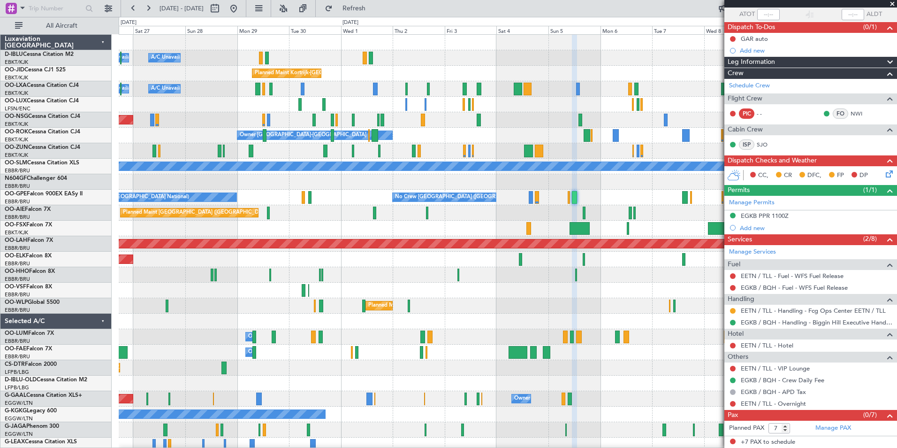
click at [596, 286] on div "A/C Unavailable Kortrijk-Wevelgem A/C Unavailable Brussels (Brussels National) …" at bounding box center [508, 329] width 778 height 588
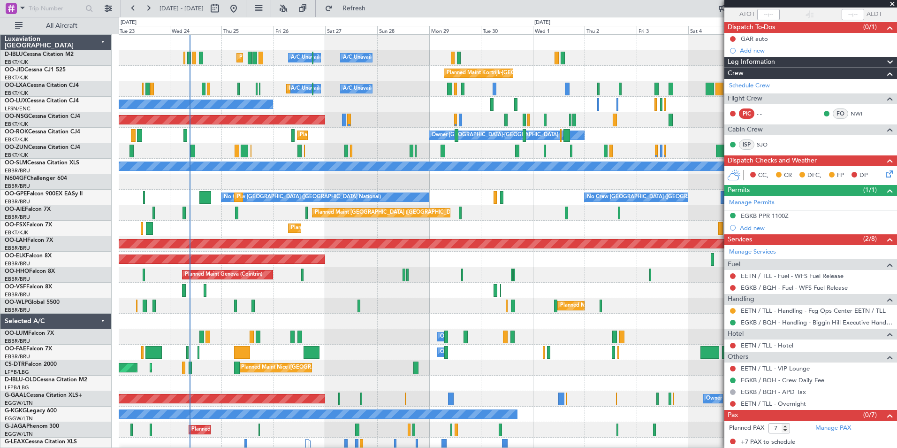
click at [560, 286] on div "AOG Maint Brussels (Brussels National)" at bounding box center [508, 289] width 778 height 15
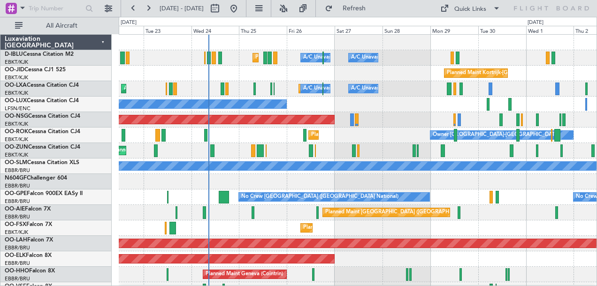
click at [282, 153] on div "Planned Maint Kortrijk-[GEOGRAPHIC_DATA] Owner" at bounding box center [358, 150] width 478 height 15
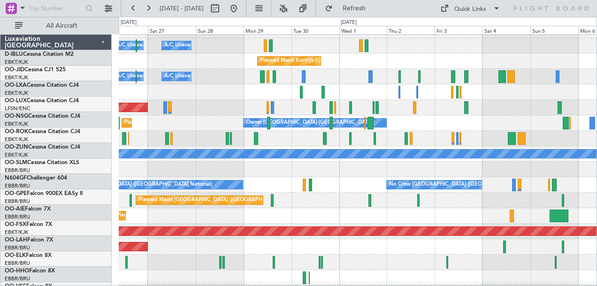
click at [301, 208] on div "Planned Maint Kortrijk-[GEOGRAPHIC_DATA]" at bounding box center [358, 215] width 478 height 15
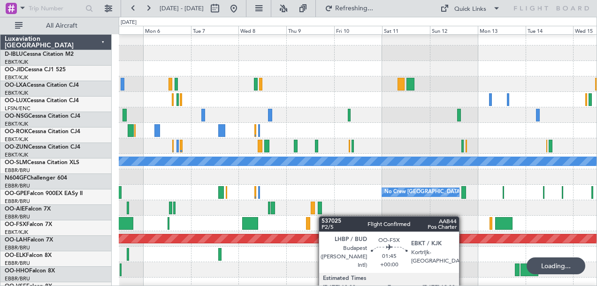
scroll to position [10, 0]
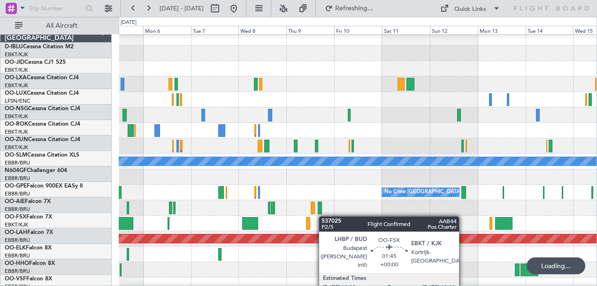
click at [282, 216] on div at bounding box center [358, 223] width 478 height 15
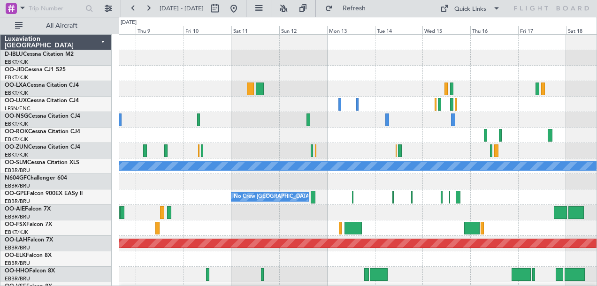
scroll to position [112, 0]
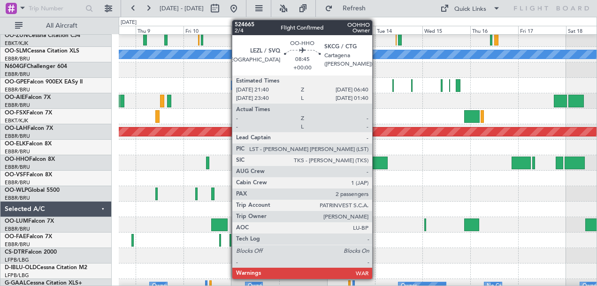
click at [376, 165] on div at bounding box center [379, 163] width 18 height 13
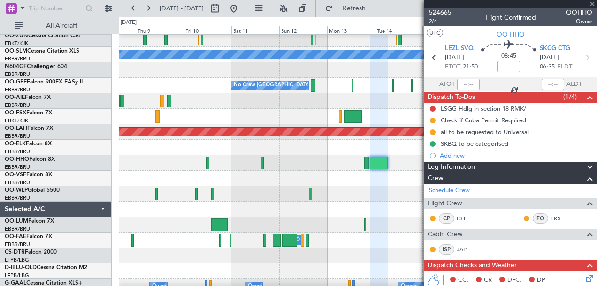
scroll to position [274, 0]
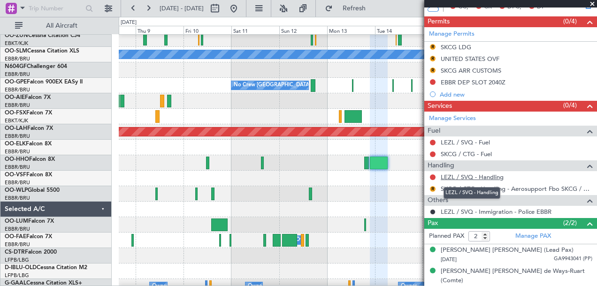
click at [480, 180] on link "LEZL / SVQ - Handling" at bounding box center [472, 177] width 63 height 8
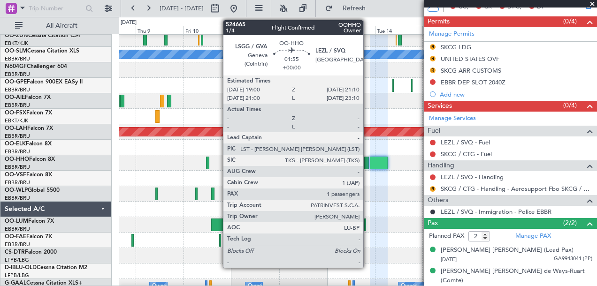
click at [367, 161] on div at bounding box center [366, 163] width 5 height 13
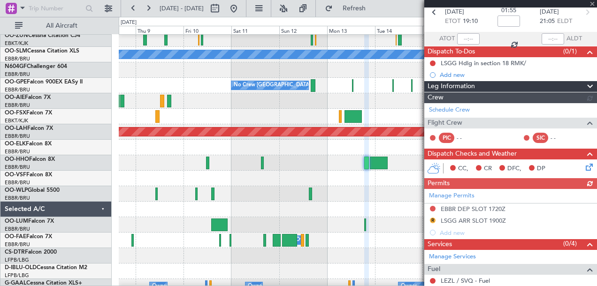
scroll to position [205, 0]
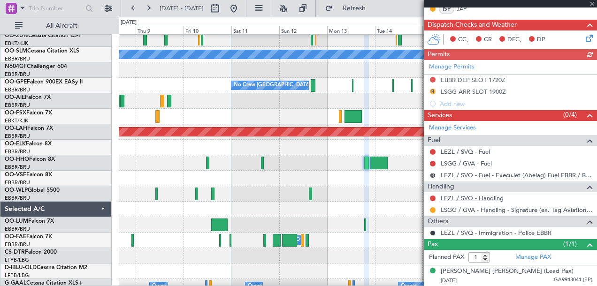
click at [489, 199] on link "LEZL / SVQ - Handling" at bounding box center [472, 198] width 63 height 8
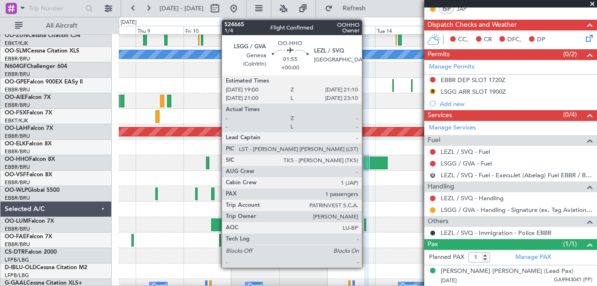
click at [366, 163] on div at bounding box center [366, 163] width 5 height 13
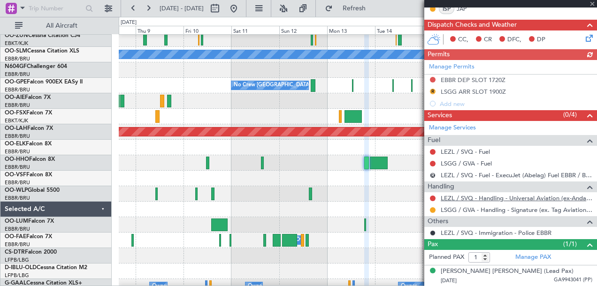
click at [503, 201] on link "LEZL / SVQ - Handling - Universal Aviation (ex-Andalucia Aviation) LEZL/SVQ" at bounding box center [517, 198] width 152 height 8
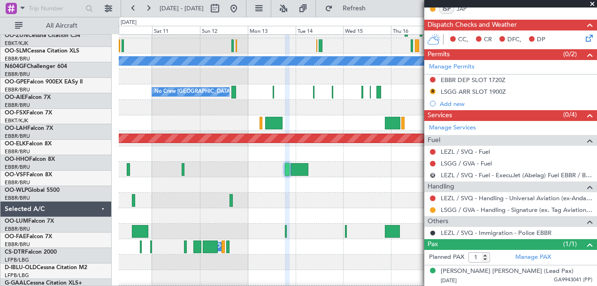
click at [304, 216] on div at bounding box center [358, 215] width 478 height 15
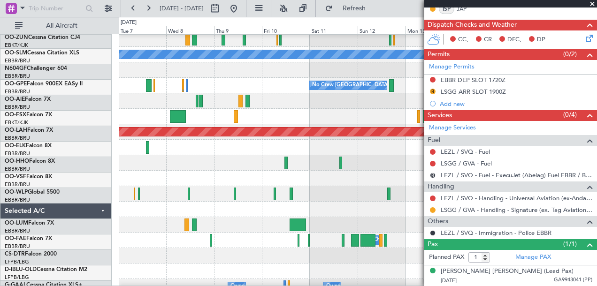
click at [410, 195] on div at bounding box center [358, 193] width 478 height 15
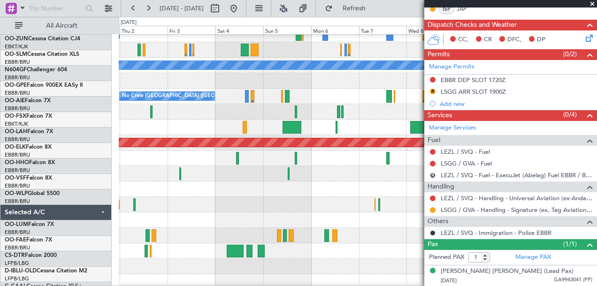
click at [387, 190] on div at bounding box center [358, 189] width 478 height 15
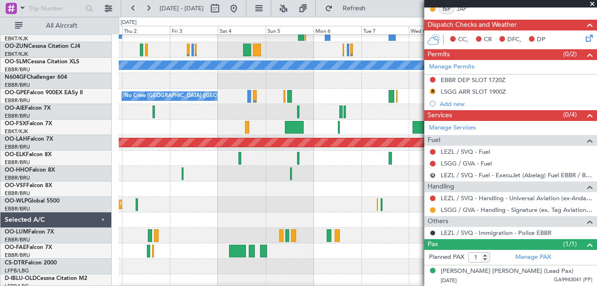
click at [416, 186] on div at bounding box center [358, 189] width 478 height 15
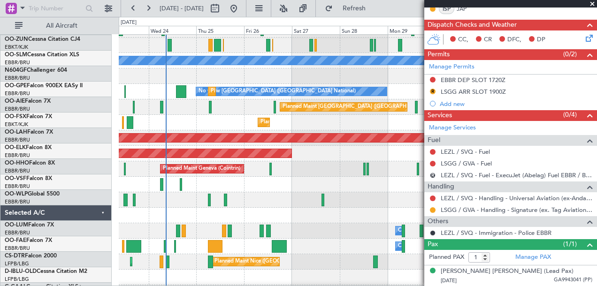
click at [372, 191] on div at bounding box center [358, 184] width 478 height 15
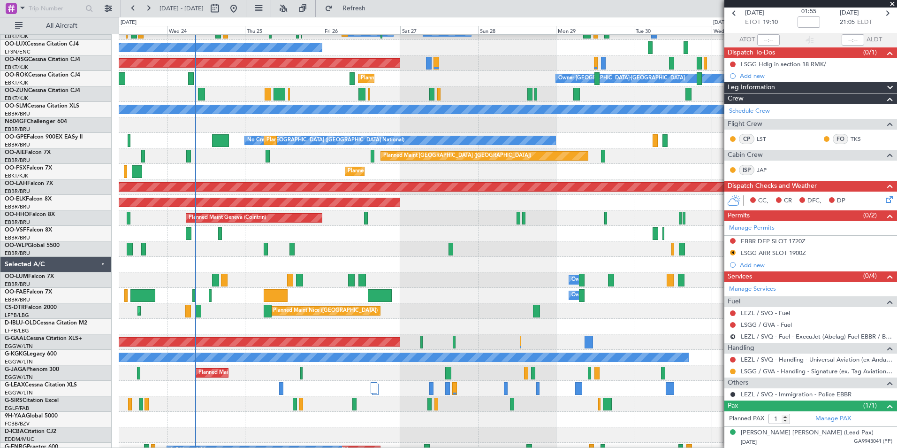
scroll to position [44, 0]
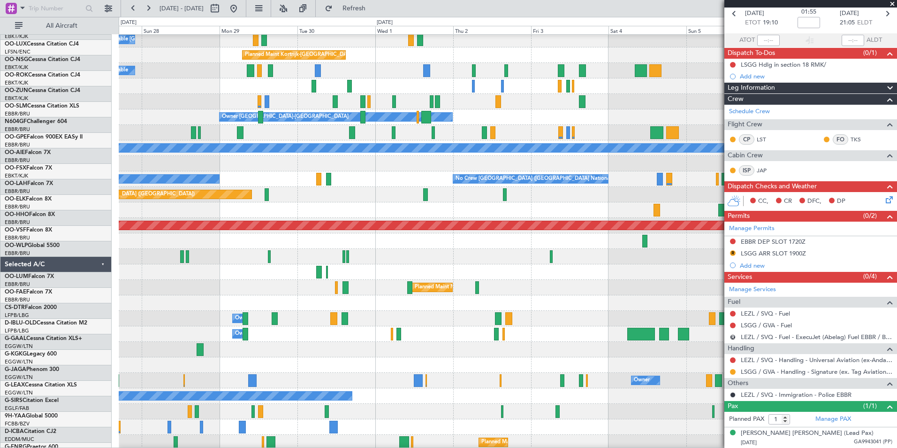
click at [305, 286] on div at bounding box center [508, 364] width 778 height 15
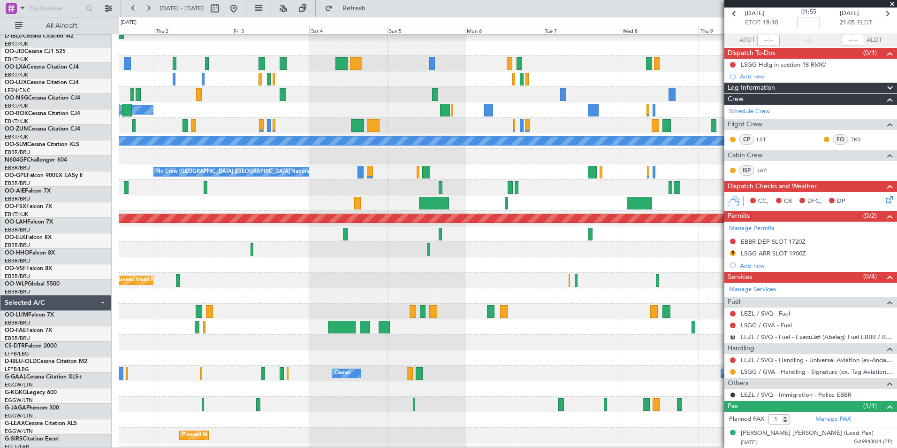
scroll to position [25, 0]
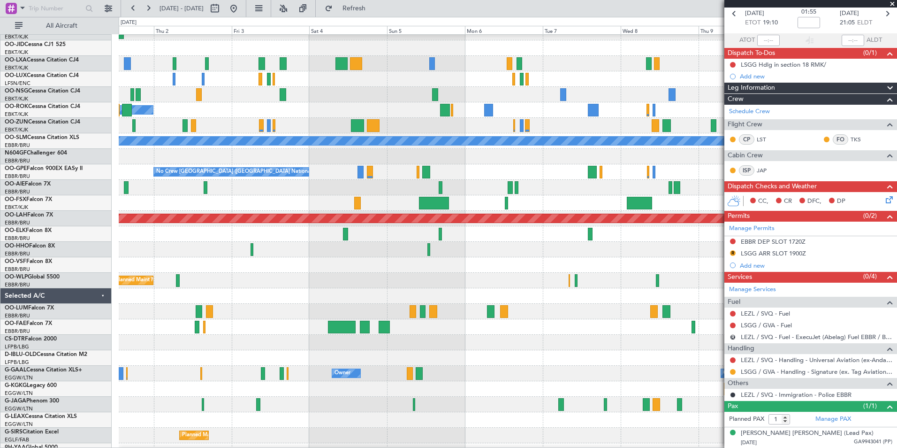
click at [336, 286] on div at bounding box center [508, 295] width 778 height 15
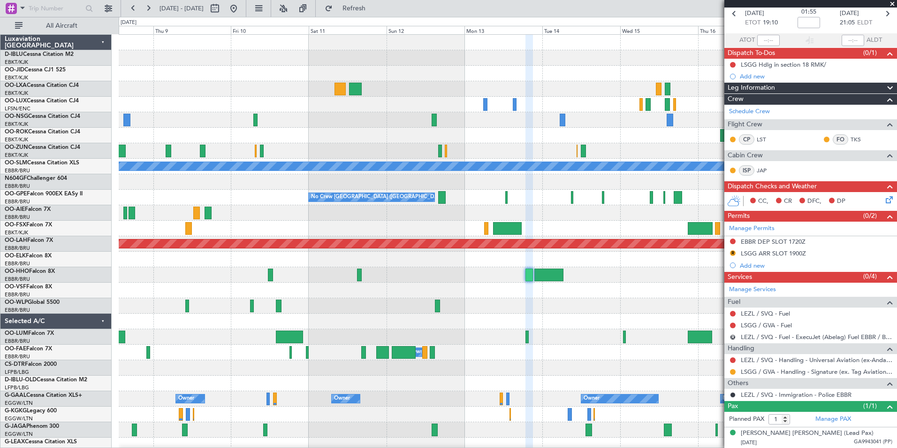
scroll to position [0, 0]
click at [369, 286] on div "A/C Unavailable Monchengladbach No Crew Brussels (Brussels National) No Crew Br…" at bounding box center [508, 329] width 778 height 588
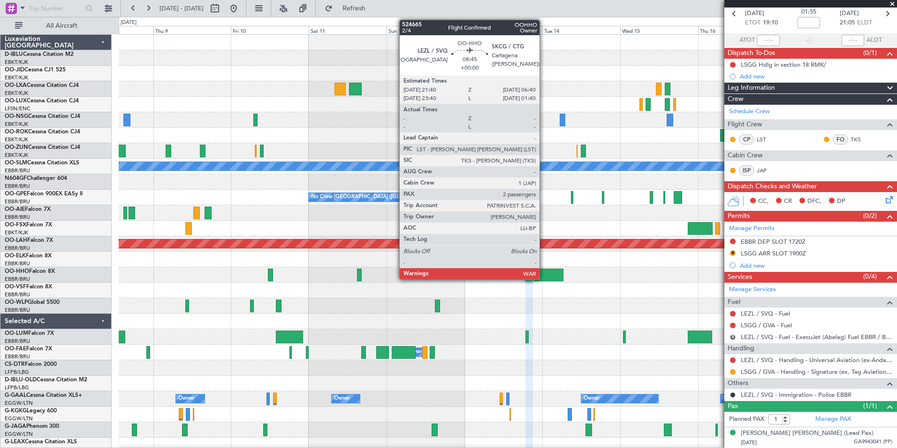
click at [544, 276] on div at bounding box center [549, 274] width 30 height 13
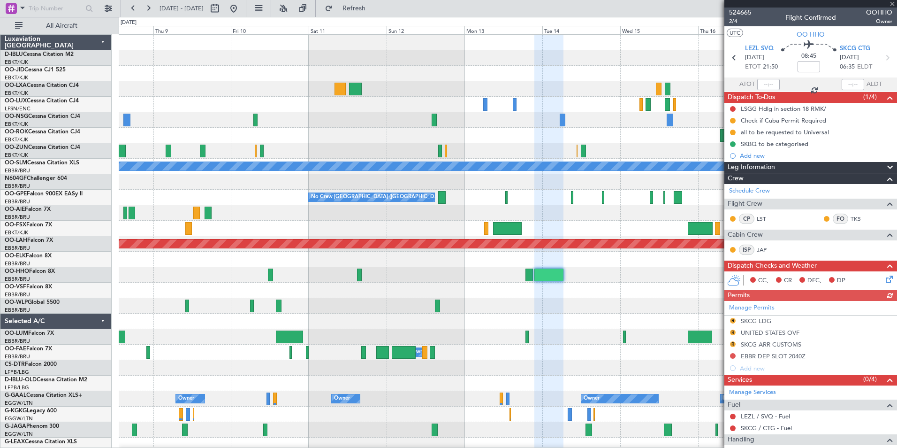
scroll to position [112, 0]
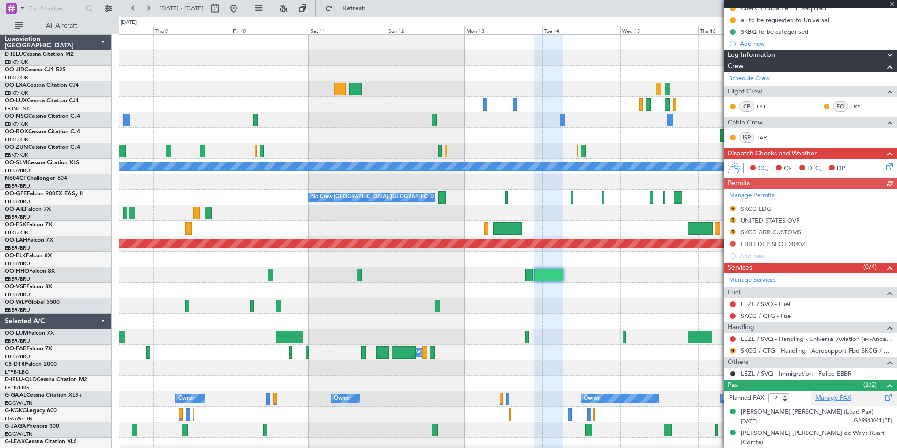
click at [596, 286] on link "Manage PAX" at bounding box center [833, 397] width 36 height 9
type input "3"
click at [241, 14] on button at bounding box center [233, 8] width 15 height 15
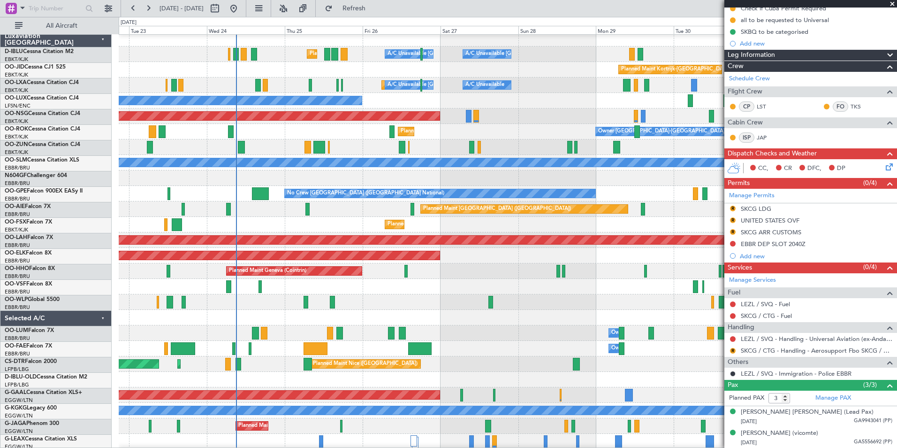
scroll to position [4, 0]
